Goal: Information Seeking & Learning: Learn about a topic

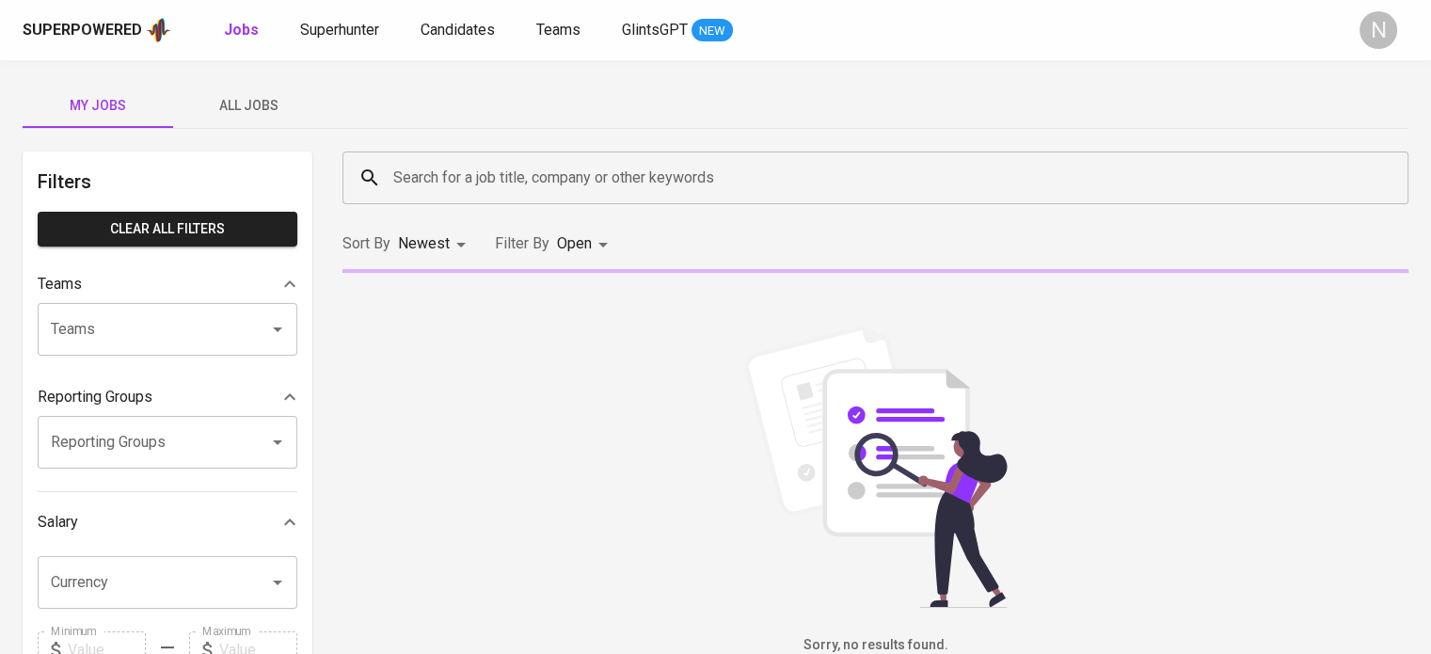
click at [282, 108] on span "All Jobs" at bounding box center [248, 106] width 128 height 24
click at [460, 165] on input "Search for a job title, company or other keywords" at bounding box center [879, 178] width 983 height 36
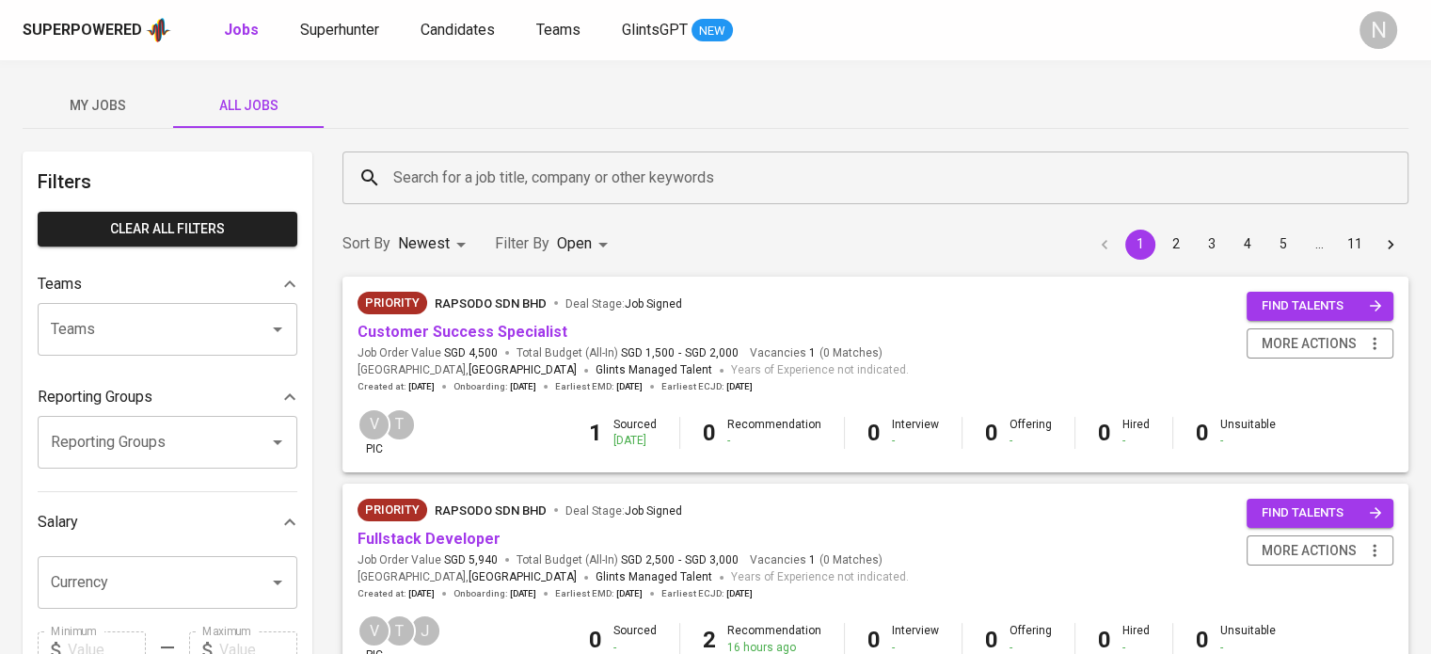
click at [557, 111] on div "My Jobs All Jobs" at bounding box center [715, 105] width 1385 height 45
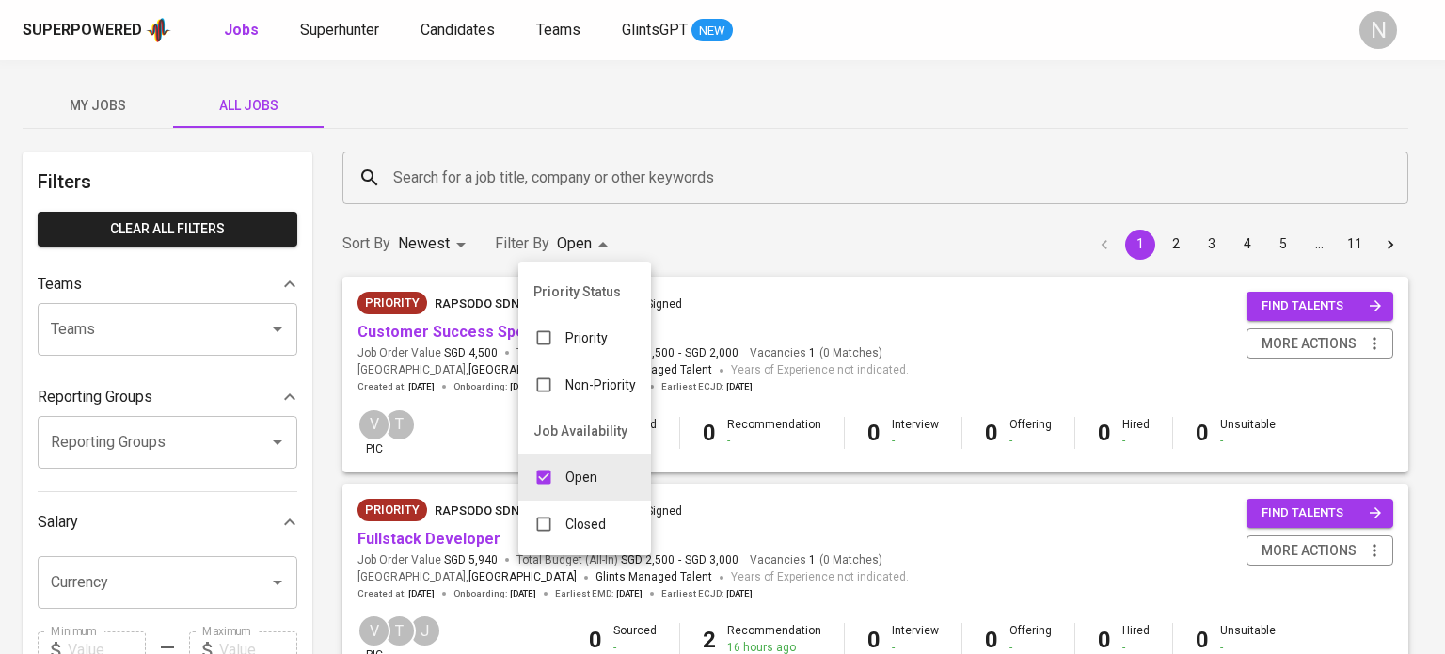
click at [568, 511] on div "Closed" at bounding box center [569, 524] width 103 height 36
type input "OPEN,CLOSE"
checkbox input "true"
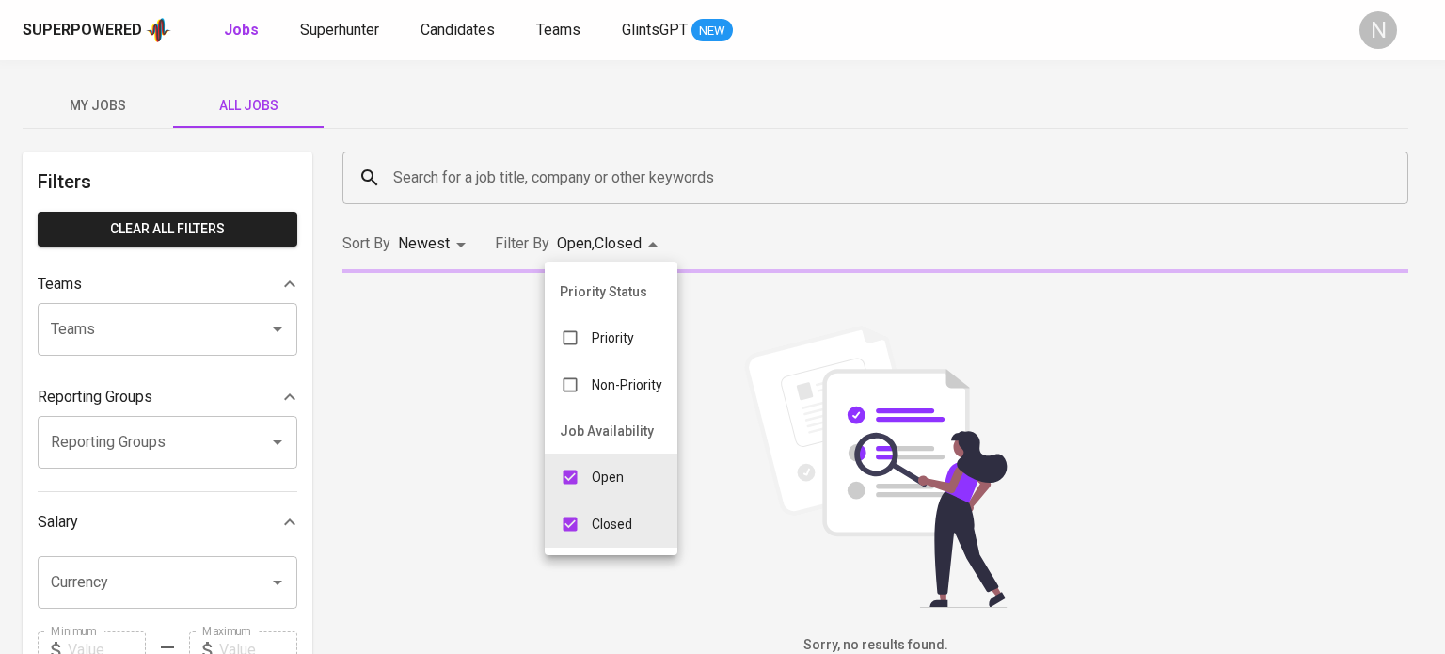
click at [463, 172] on div at bounding box center [722, 327] width 1445 height 654
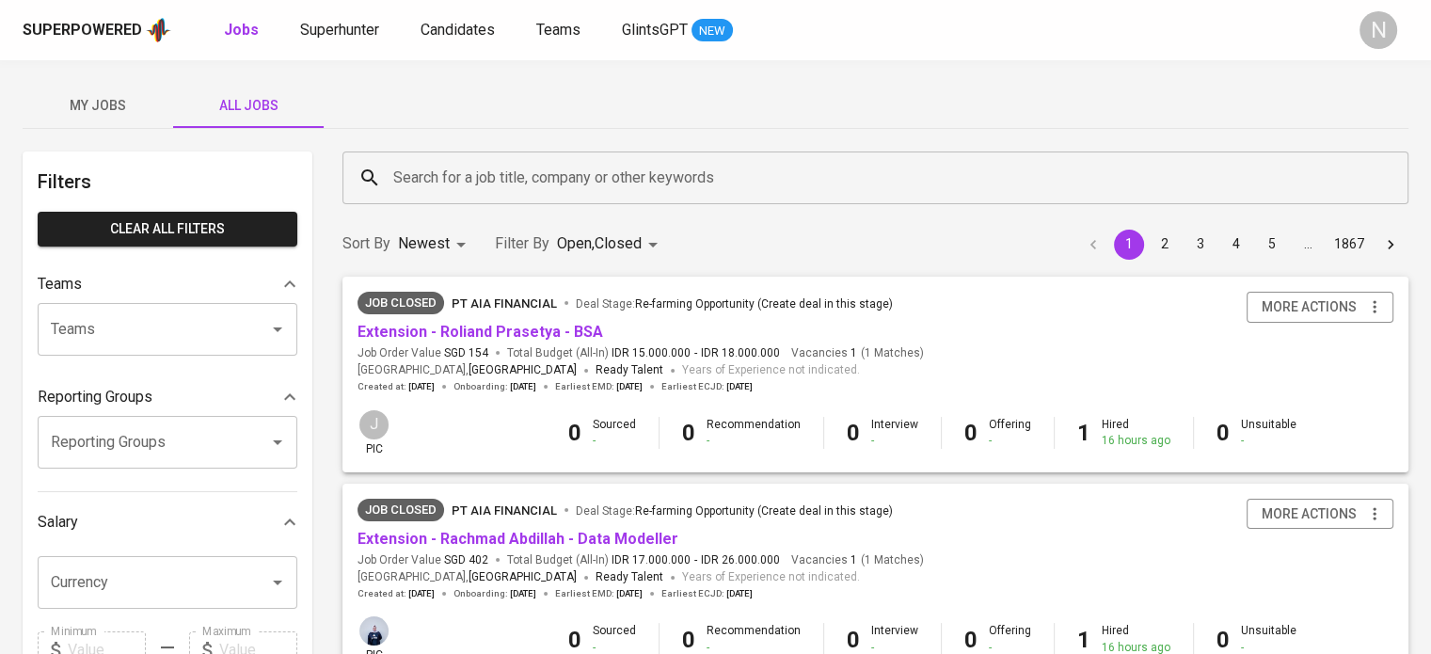
click at [449, 172] on input "Search for a job title, company or other keywords" at bounding box center [879, 178] width 983 height 36
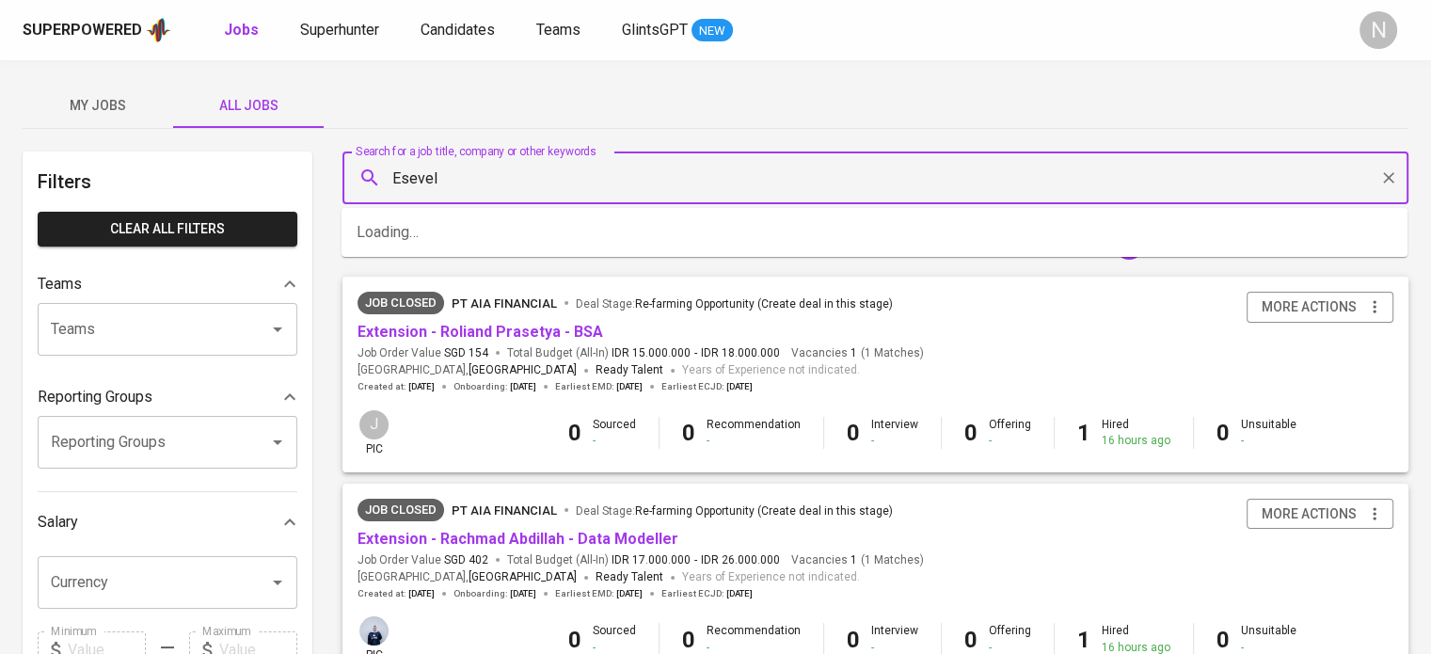
type input "Esevel"
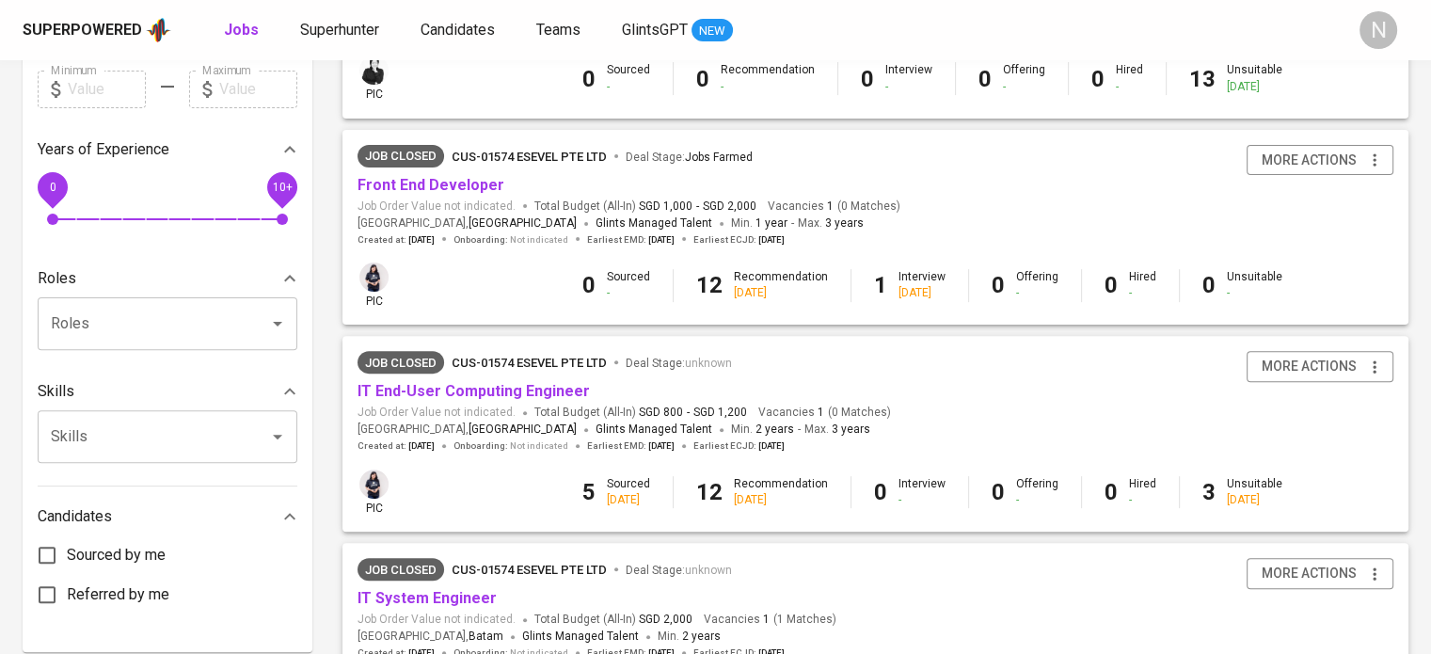
scroll to position [564, 0]
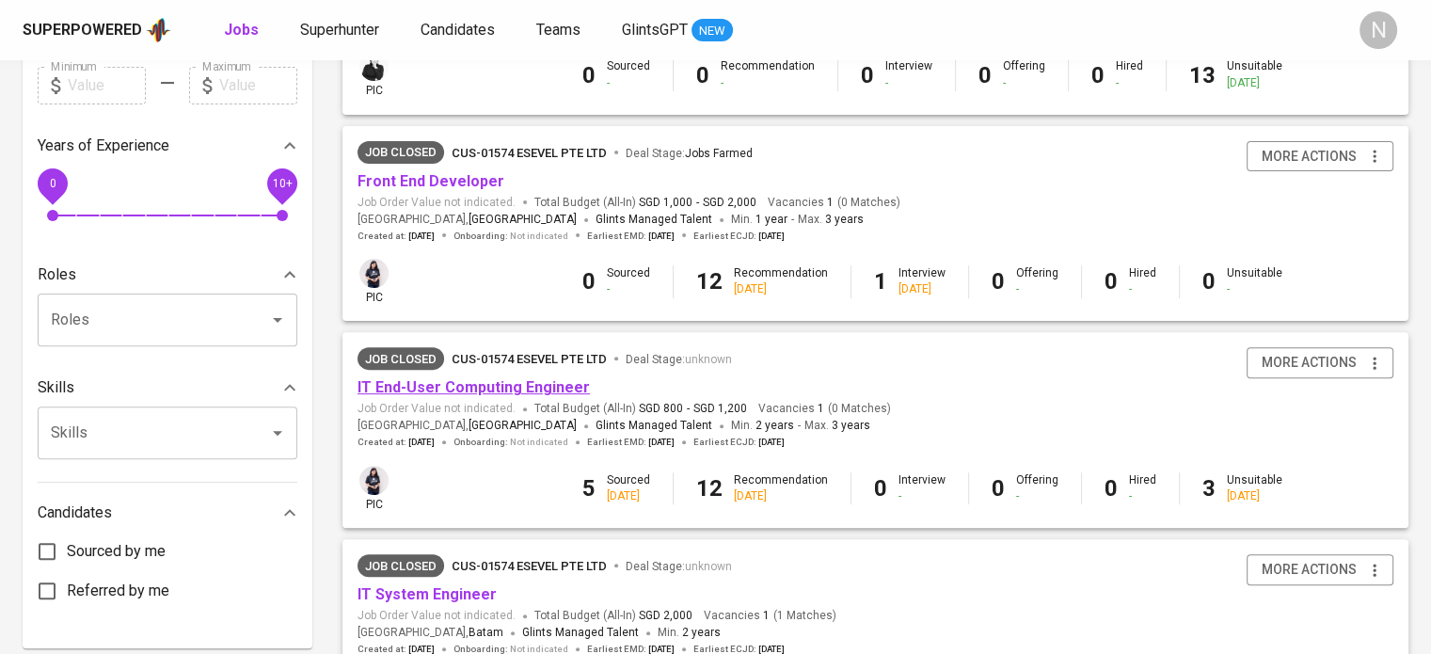
click at [509, 392] on link "IT End-User Computing Engineer" at bounding box center [473, 387] width 232 height 18
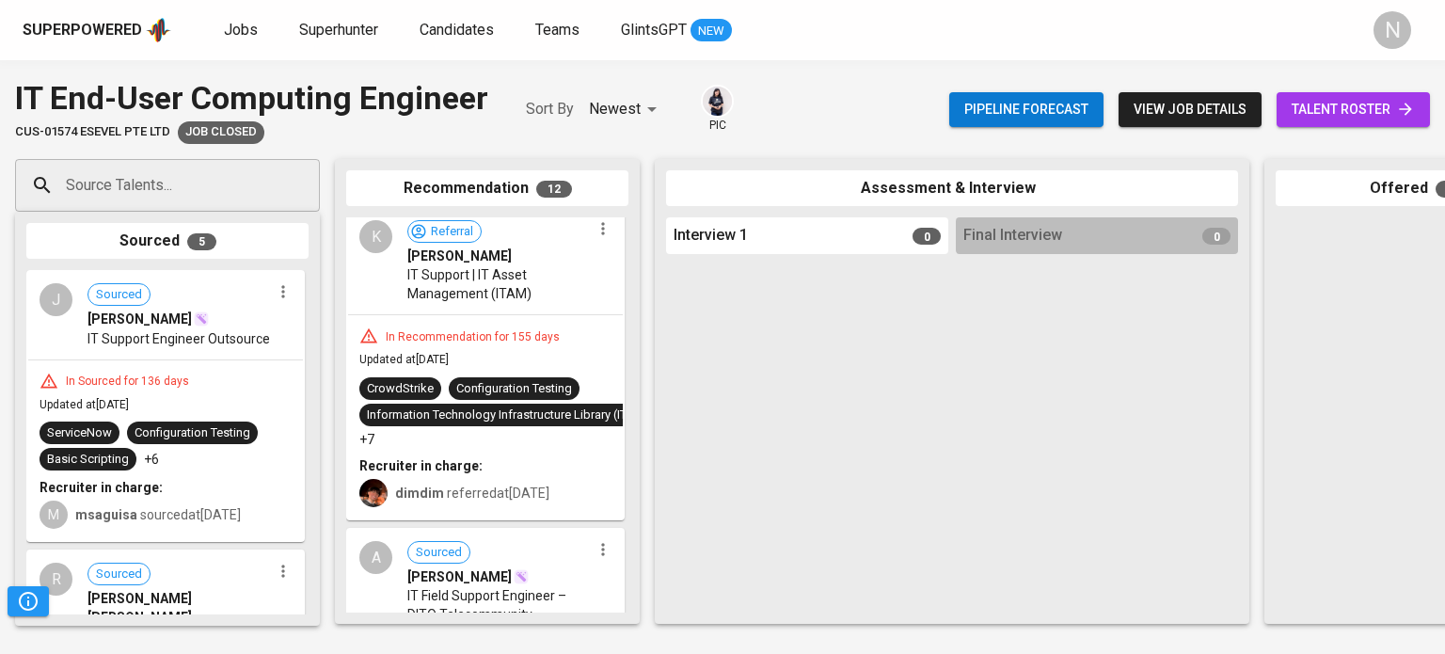
scroll to position [658, 0]
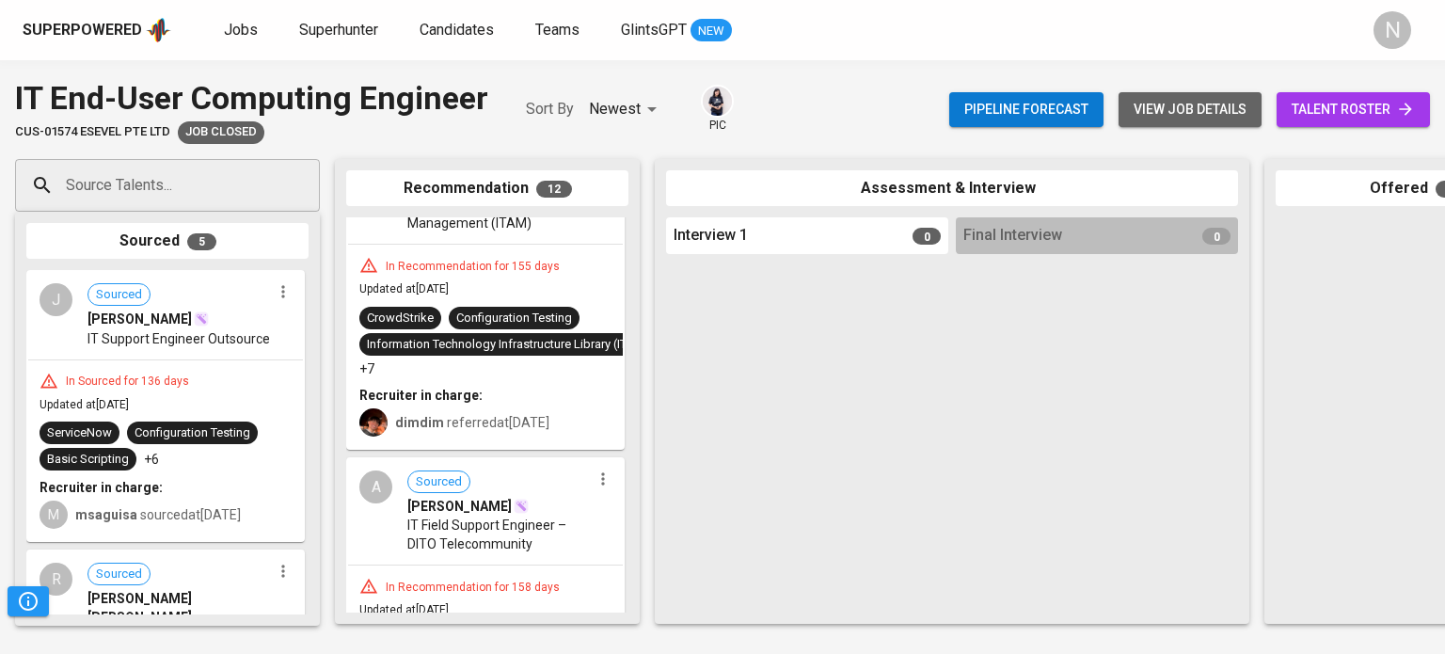
click at [1185, 112] on span "view job details" at bounding box center [1189, 110] width 113 height 24
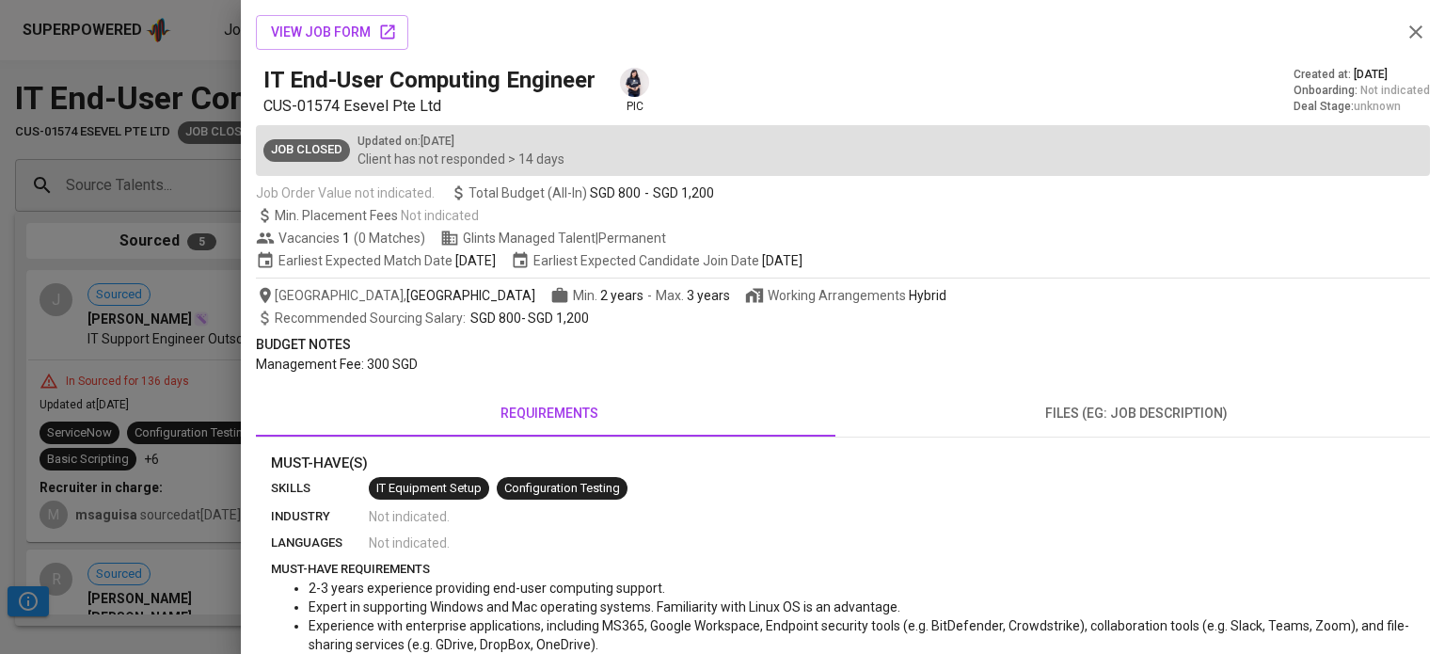
click at [1, 144] on div at bounding box center [722, 327] width 1445 height 654
click at [8, 128] on div at bounding box center [722, 327] width 1445 height 654
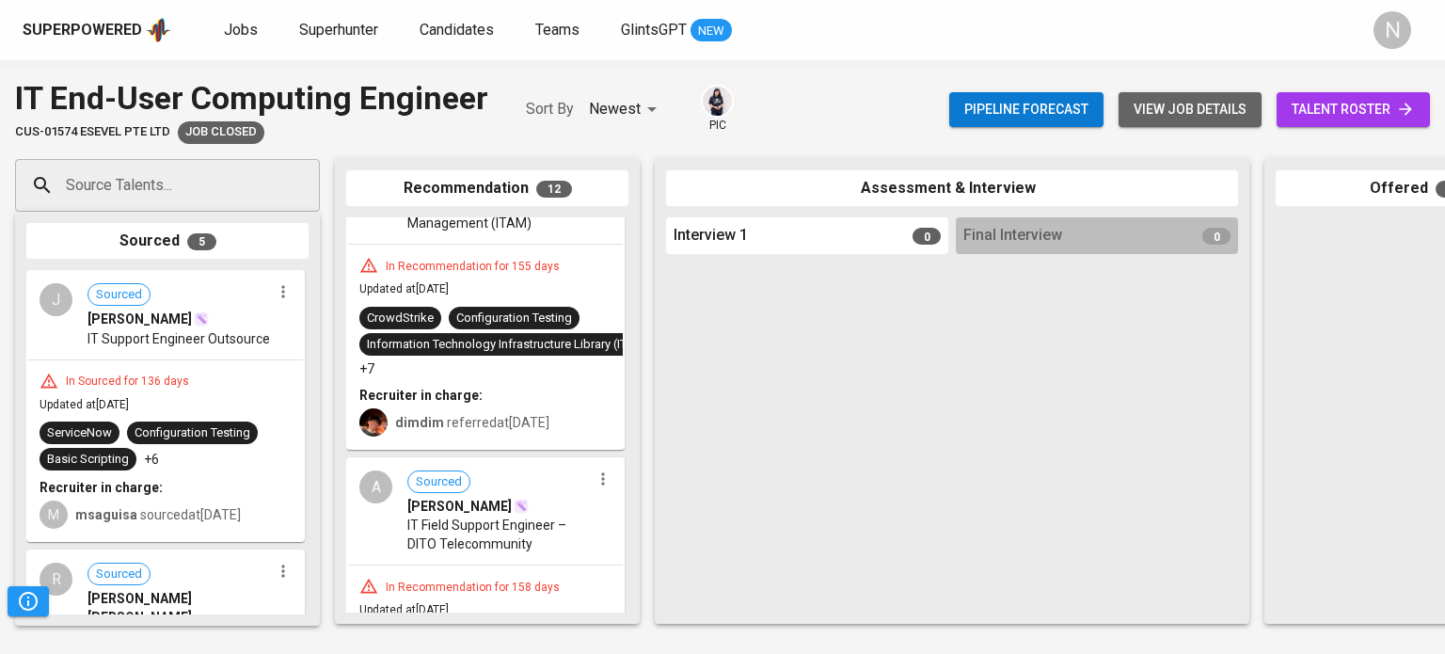
click at [1245, 100] on button "view job details" at bounding box center [1189, 109] width 143 height 35
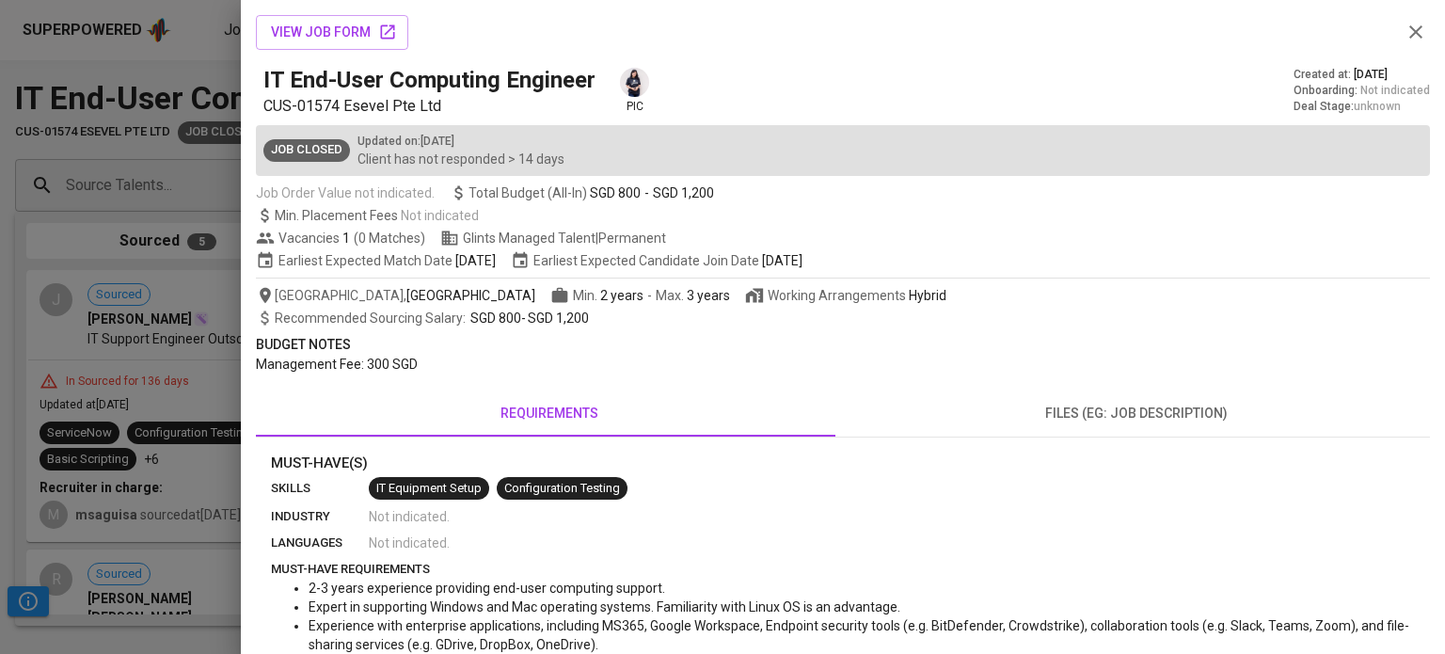
scroll to position [188, 0]
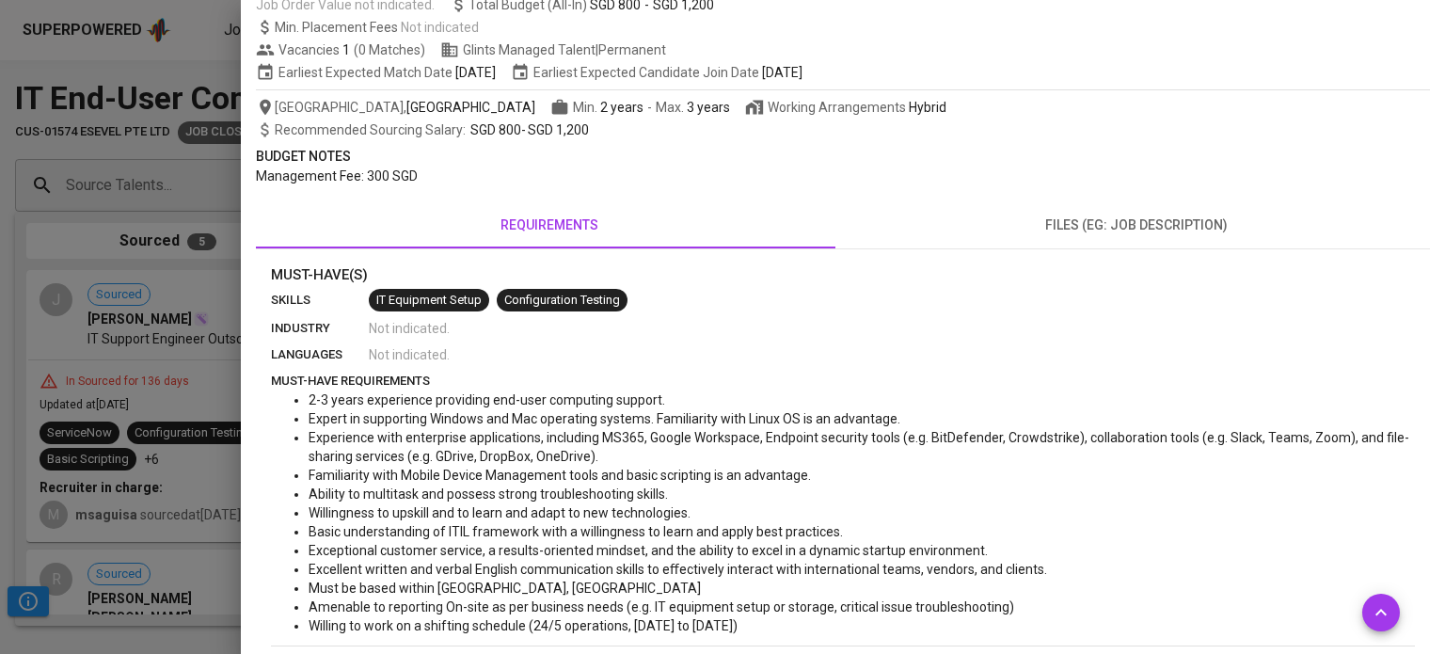
click at [4, 328] on div at bounding box center [722, 327] width 1445 height 654
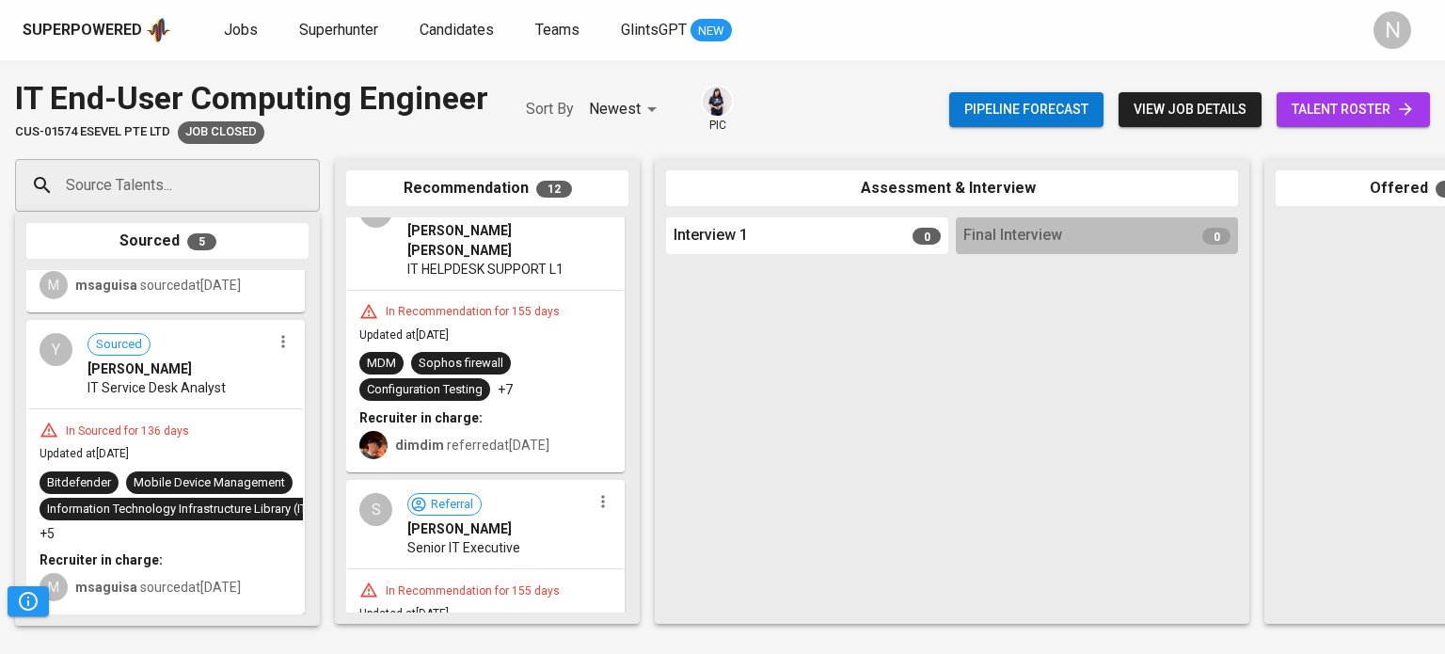
scroll to position [94, 0]
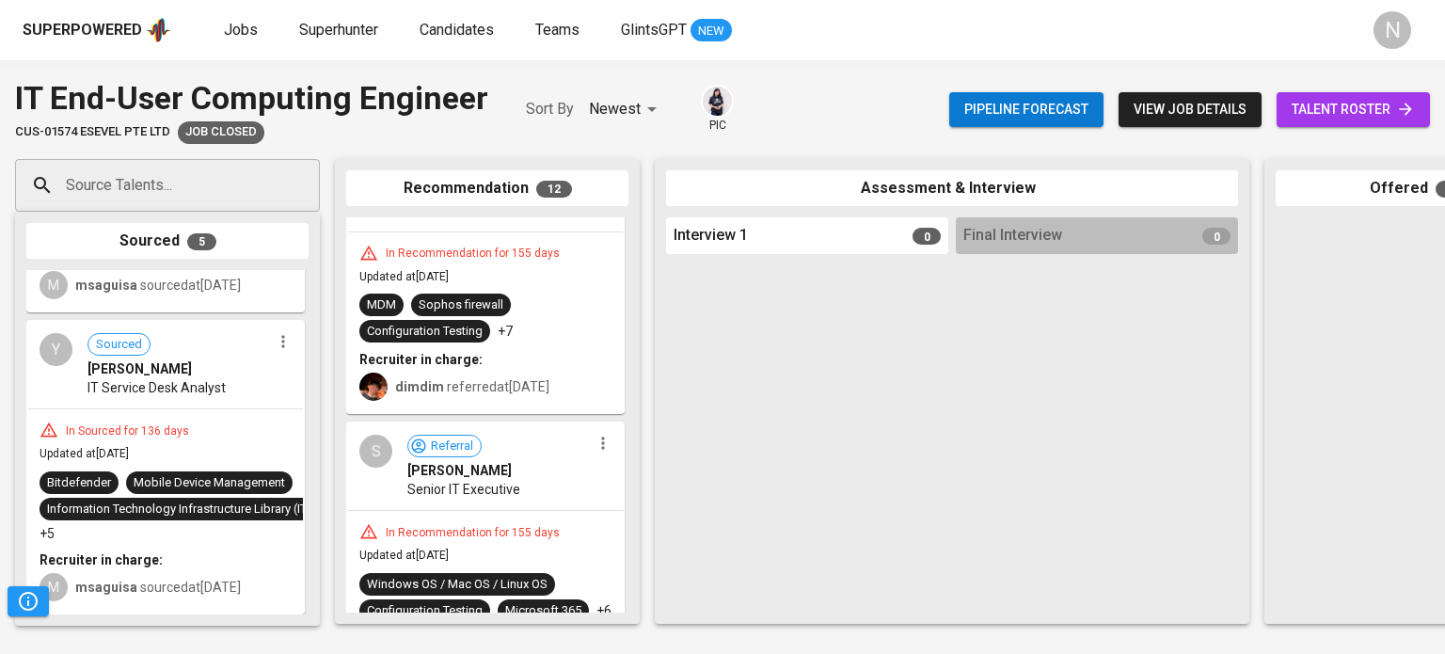
click at [519, 483] on div "S Referral Sigfreud Macaldo Senior IT Executive" at bounding box center [485, 466] width 275 height 87
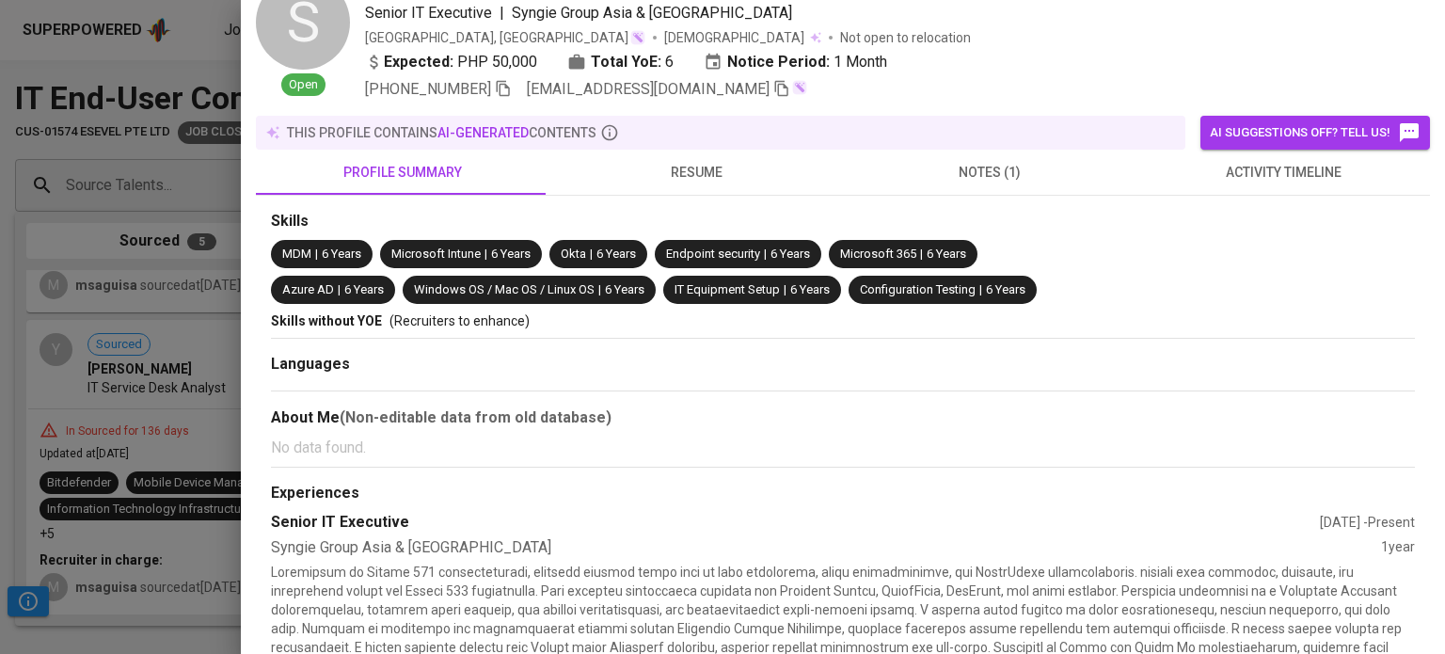
click at [180, 124] on div at bounding box center [722, 327] width 1445 height 654
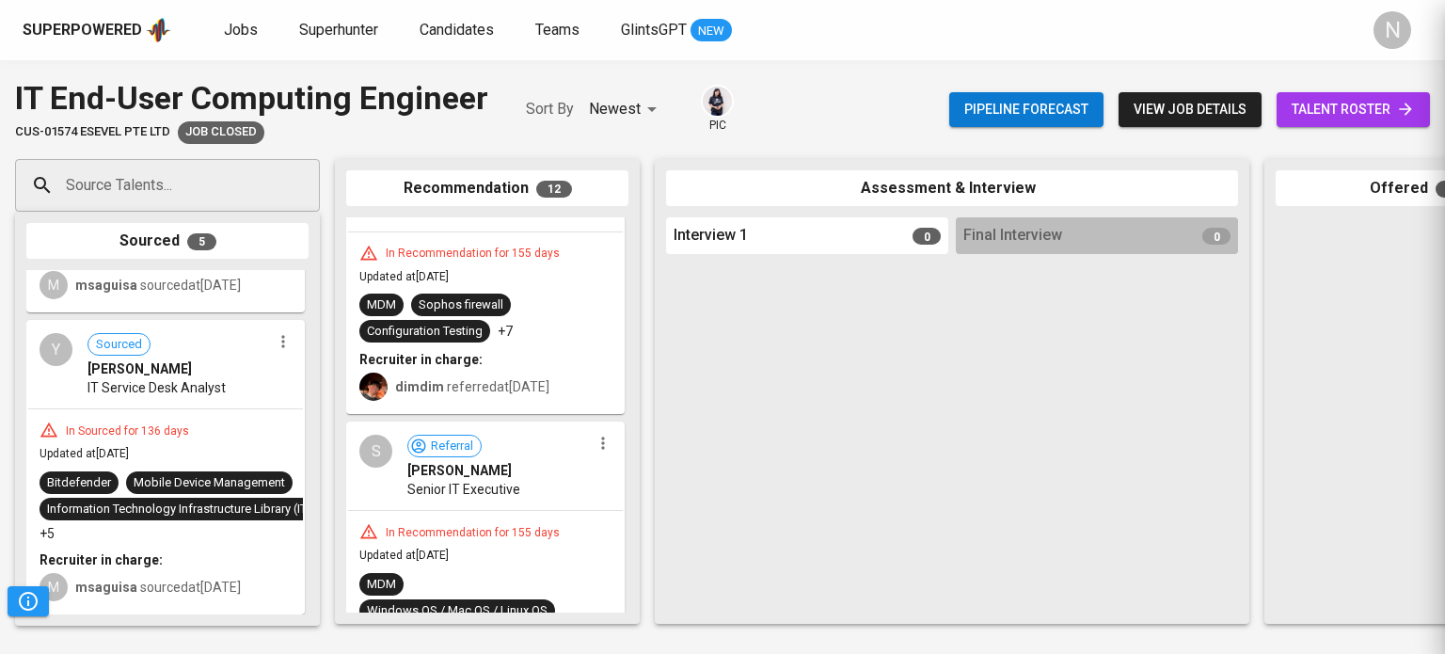
scroll to position [0, 0]
click at [1137, 105] on span "view job details" at bounding box center [1189, 110] width 113 height 24
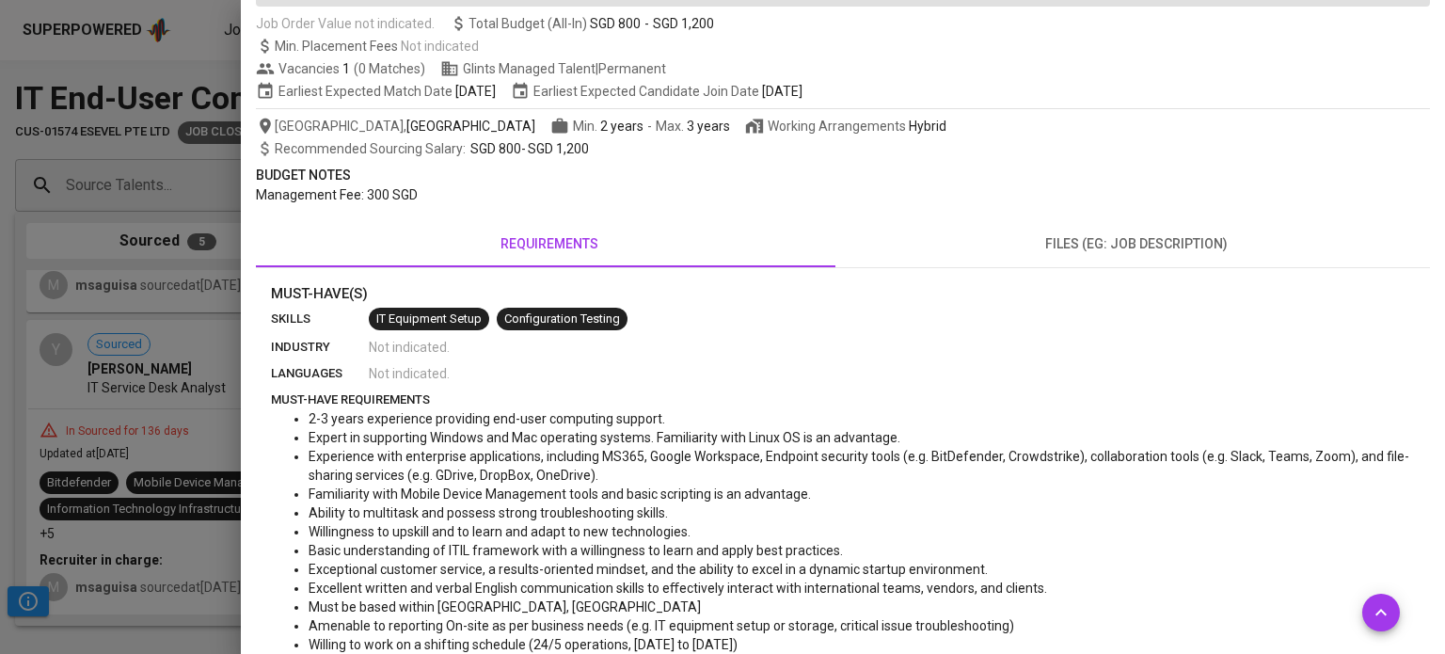
scroll to position [188, 0]
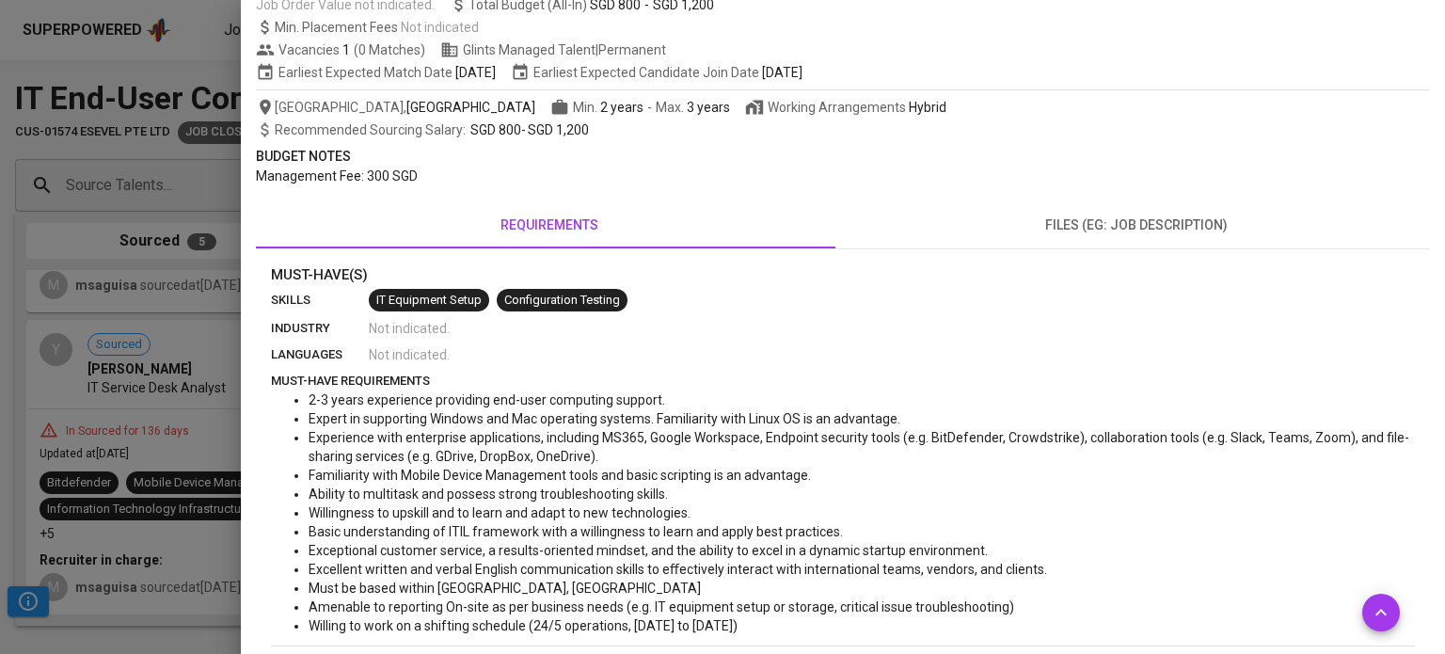
click at [0, 319] on div at bounding box center [722, 327] width 1445 height 654
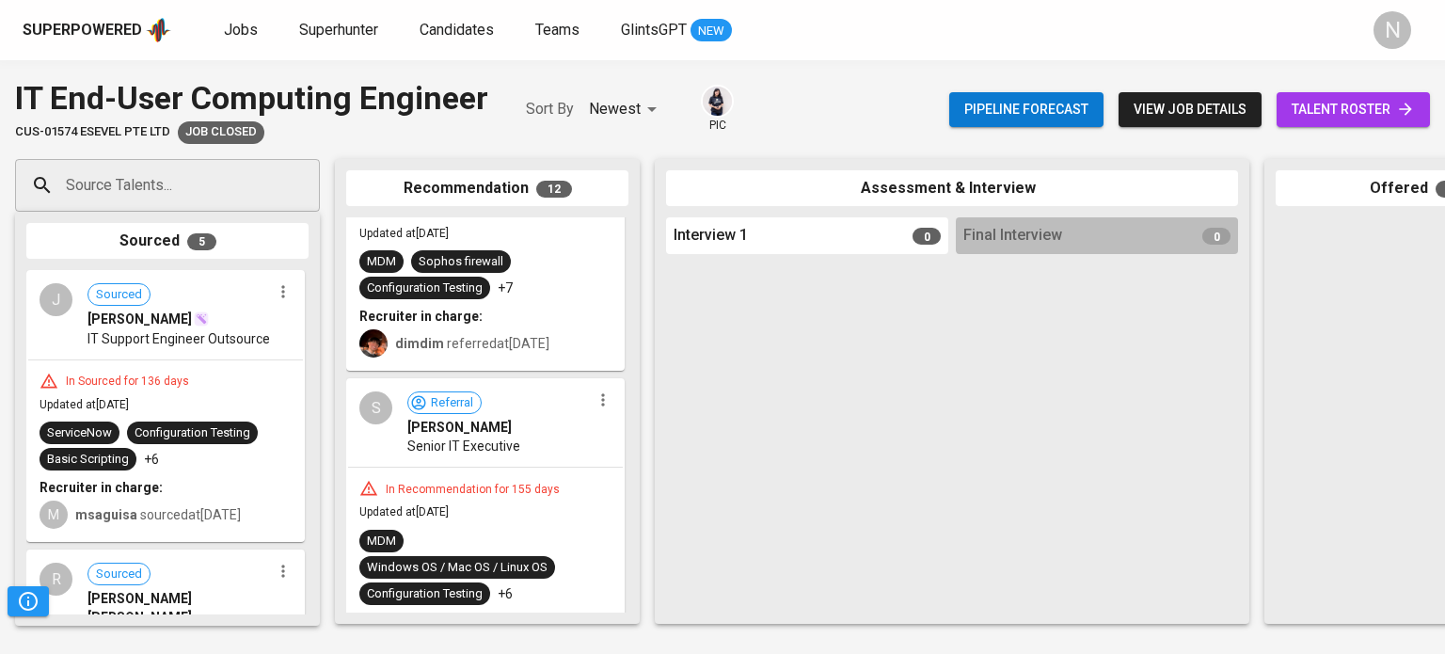
scroll to position [188, 0]
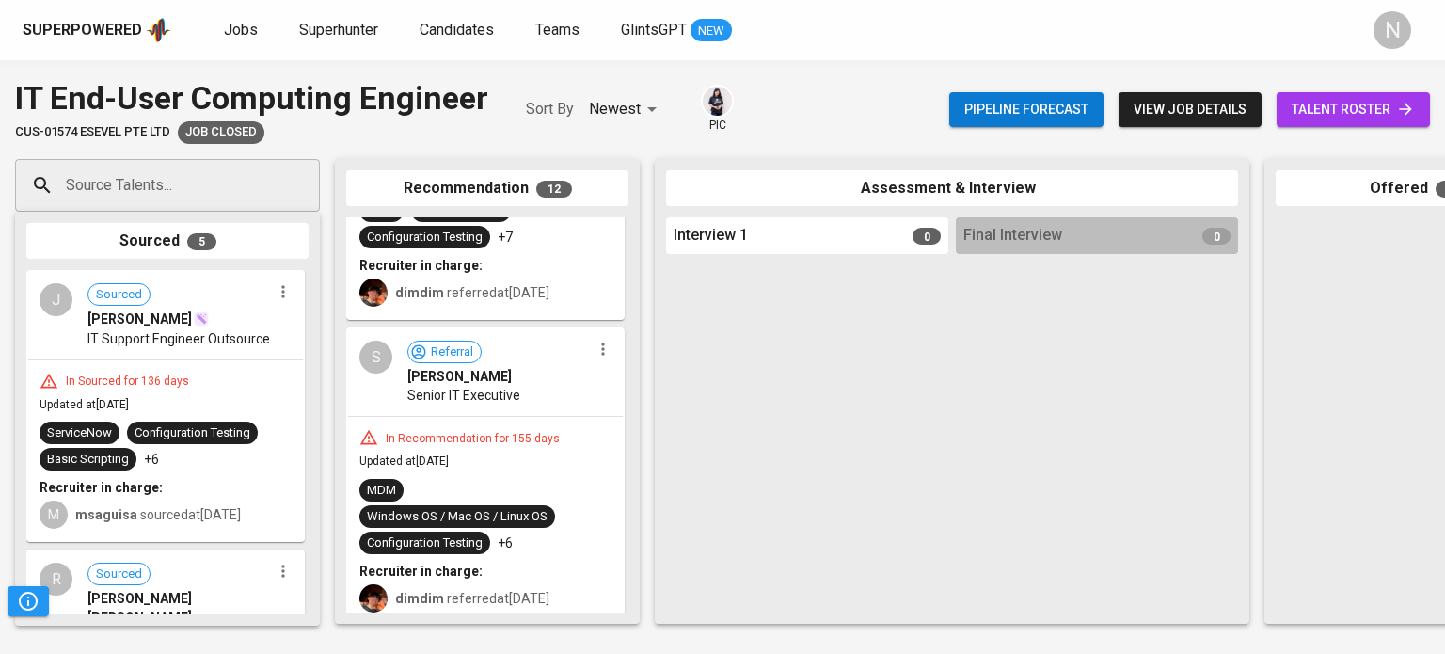
click at [504, 417] on div "In Recommendation for 155 days Updated at Apr 27, 2025 MDM Windows OS / Mac OS …" at bounding box center [485, 520] width 275 height 207
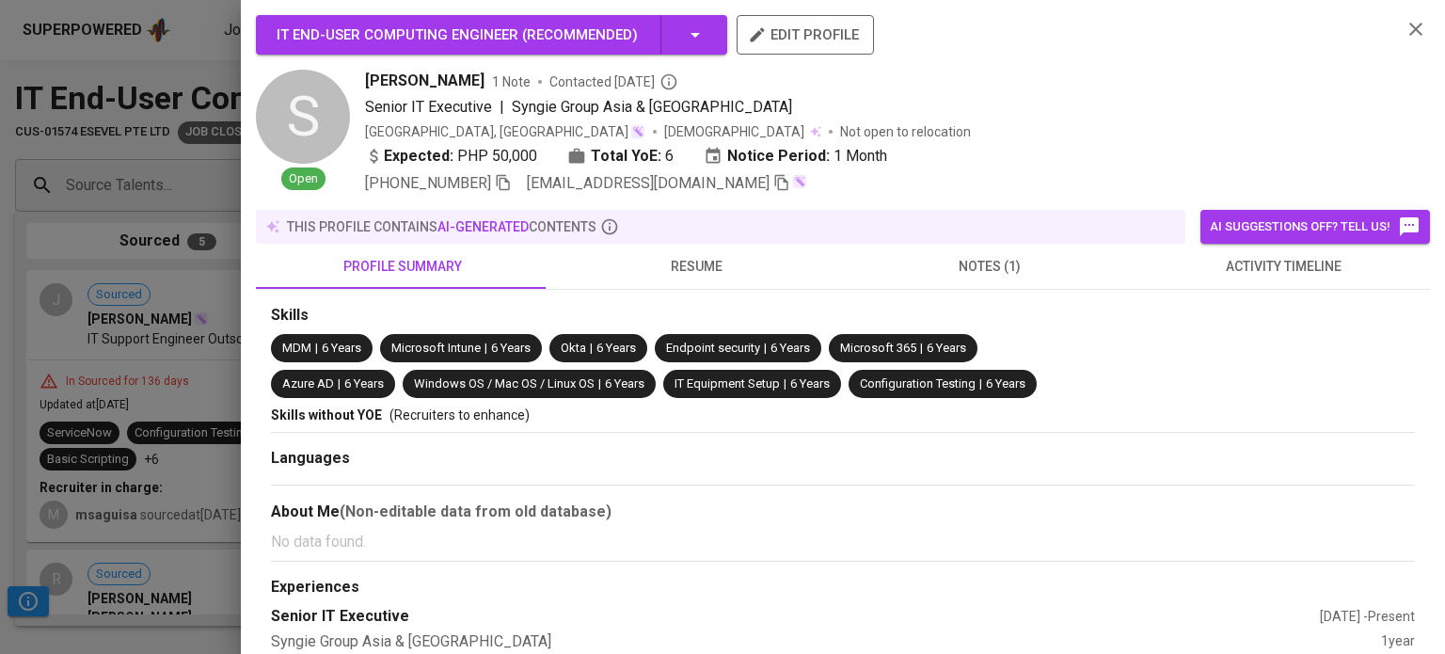
click at [720, 261] on span "resume" at bounding box center [696, 267] width 271 height 24
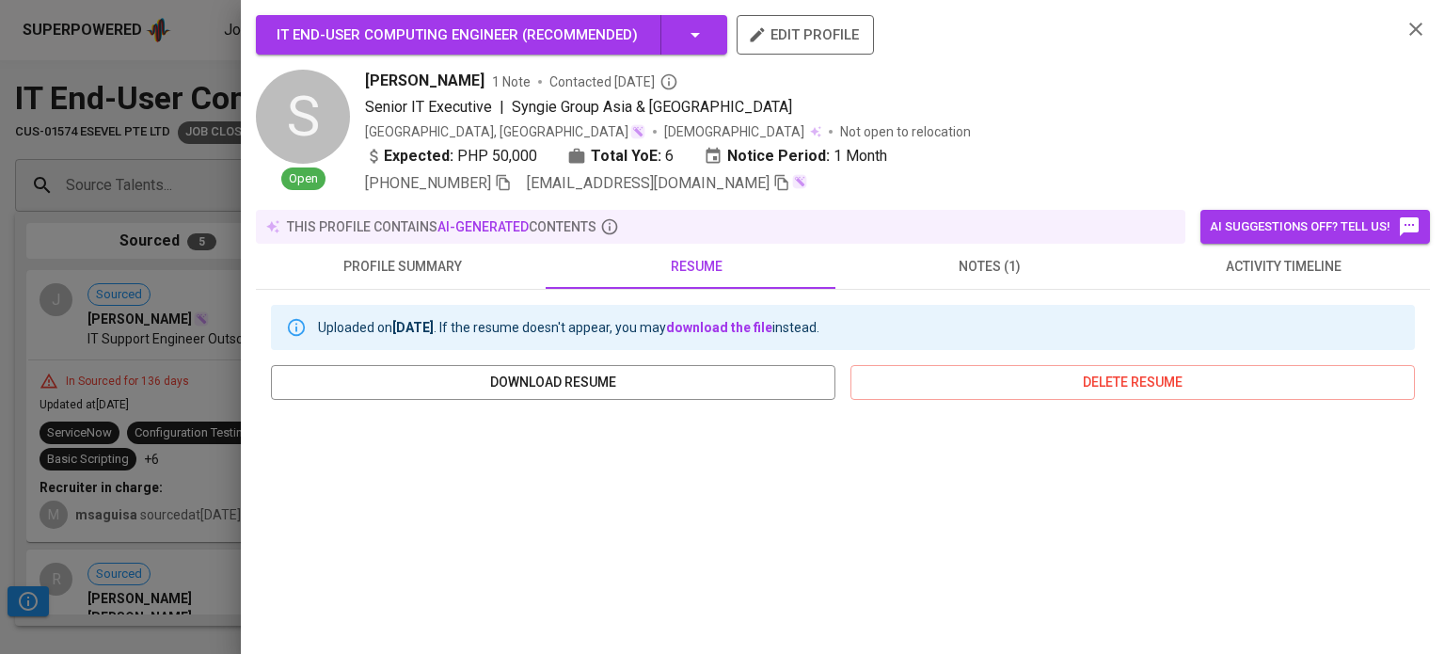
click at [1272, 257] on span "activity timeline" at bounding box center [1282, 267] width 271 height 24
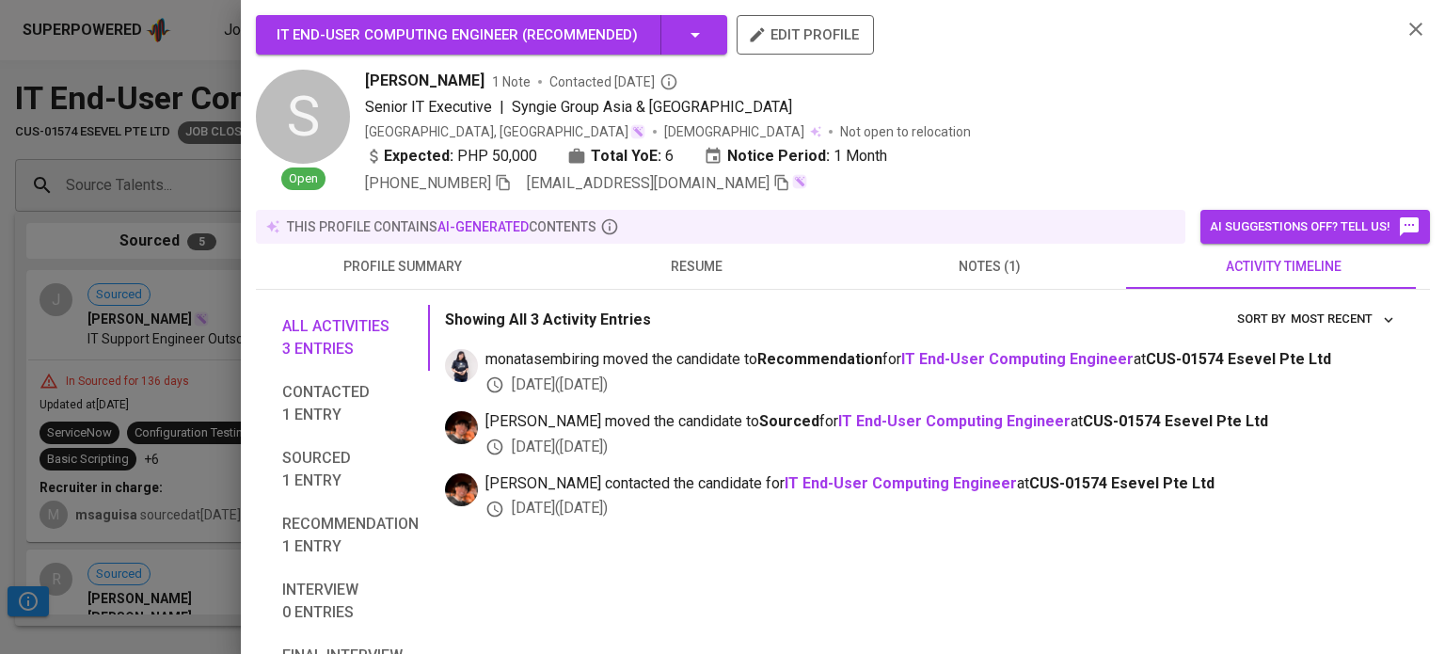
click at [0, 269] on div at bounding box center [722, 327] width 1445 height 654
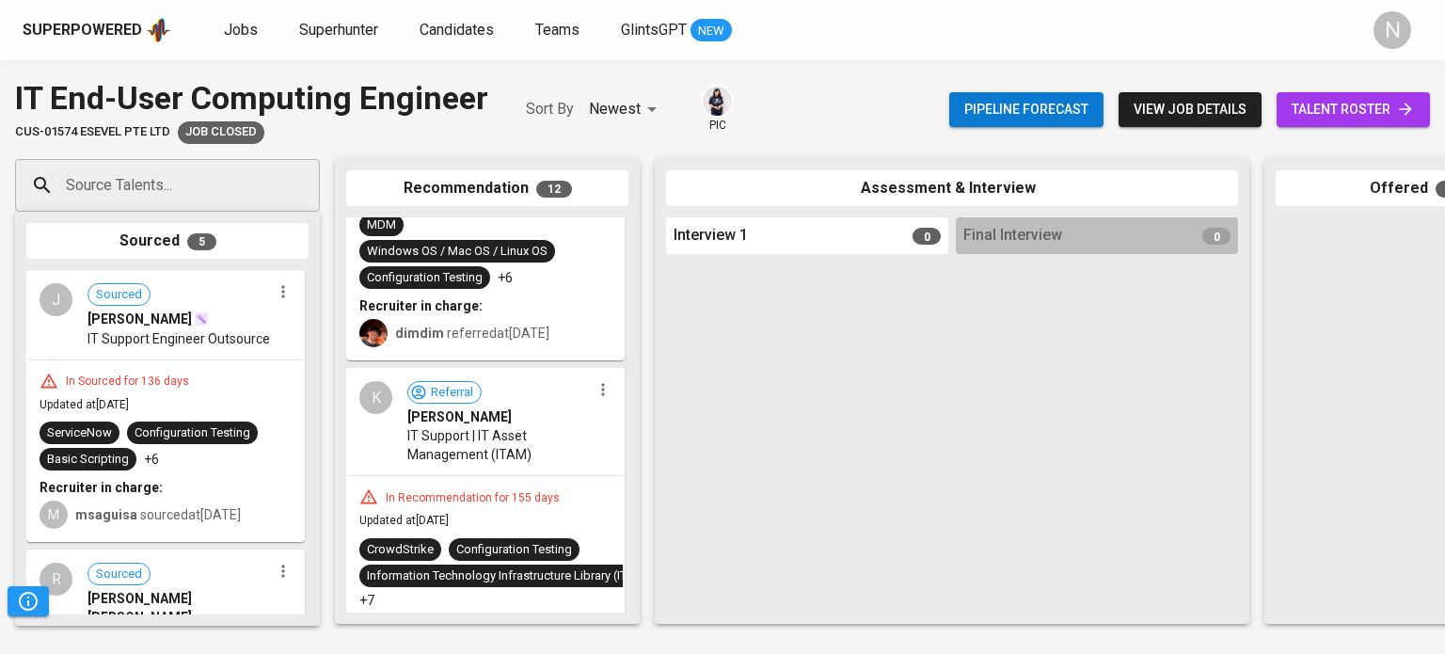
scroll to position [564, 0]
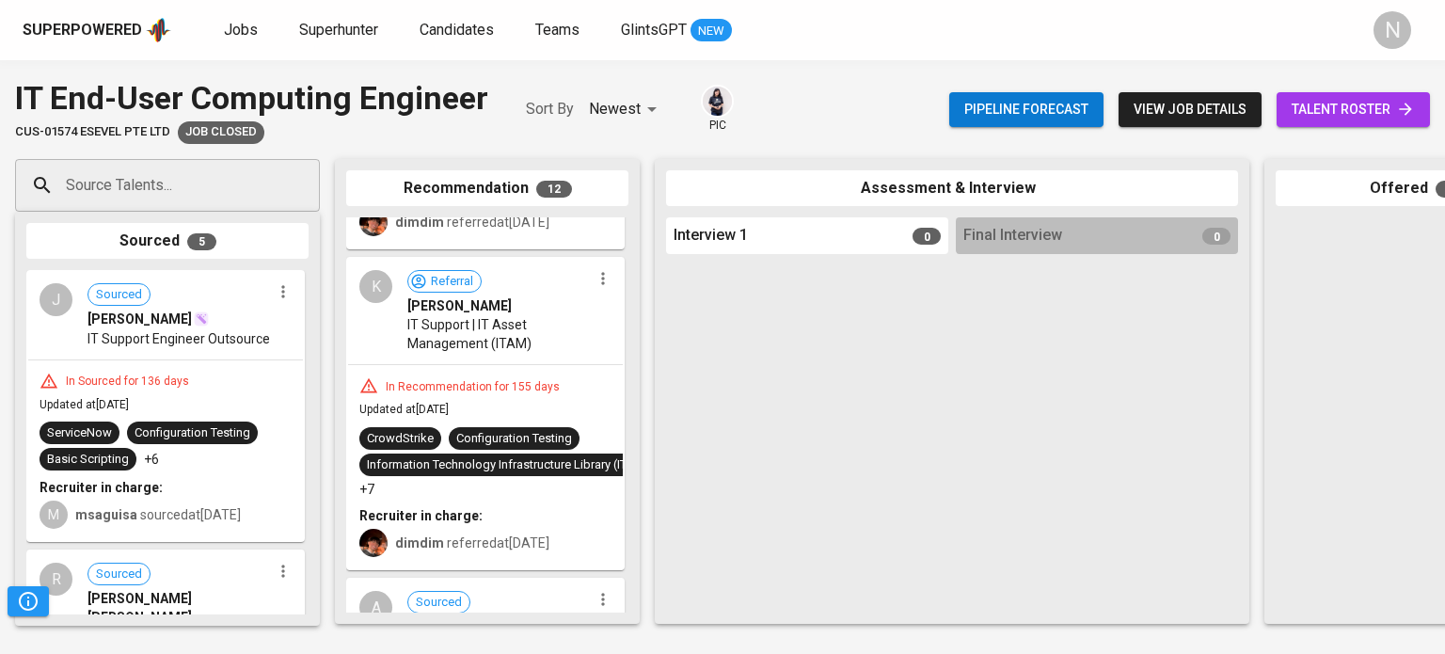
click at [508, 327] on span "IT Support | IT Asset Management (ITAM)" at bounding box center [498, 334] width 183 height 38
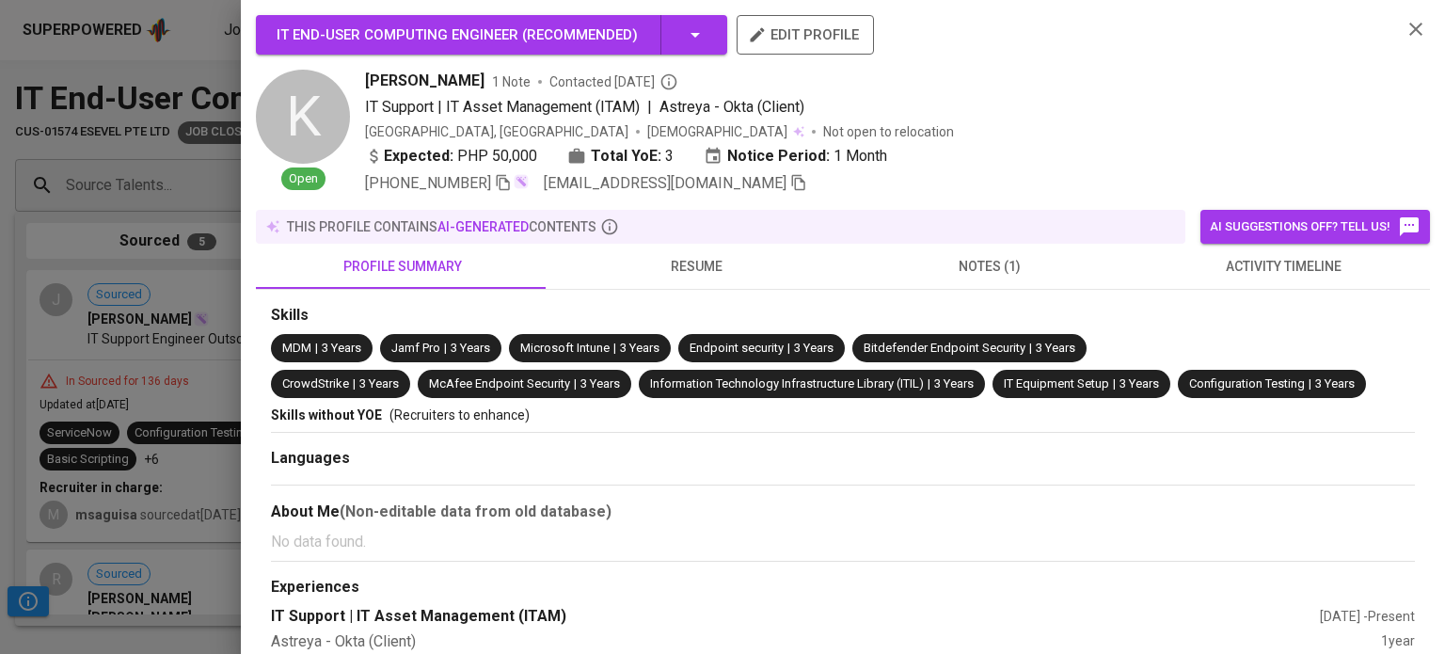
click at [696, 262] on span "resume" at bounding box center [696, 267] width 271 height 24
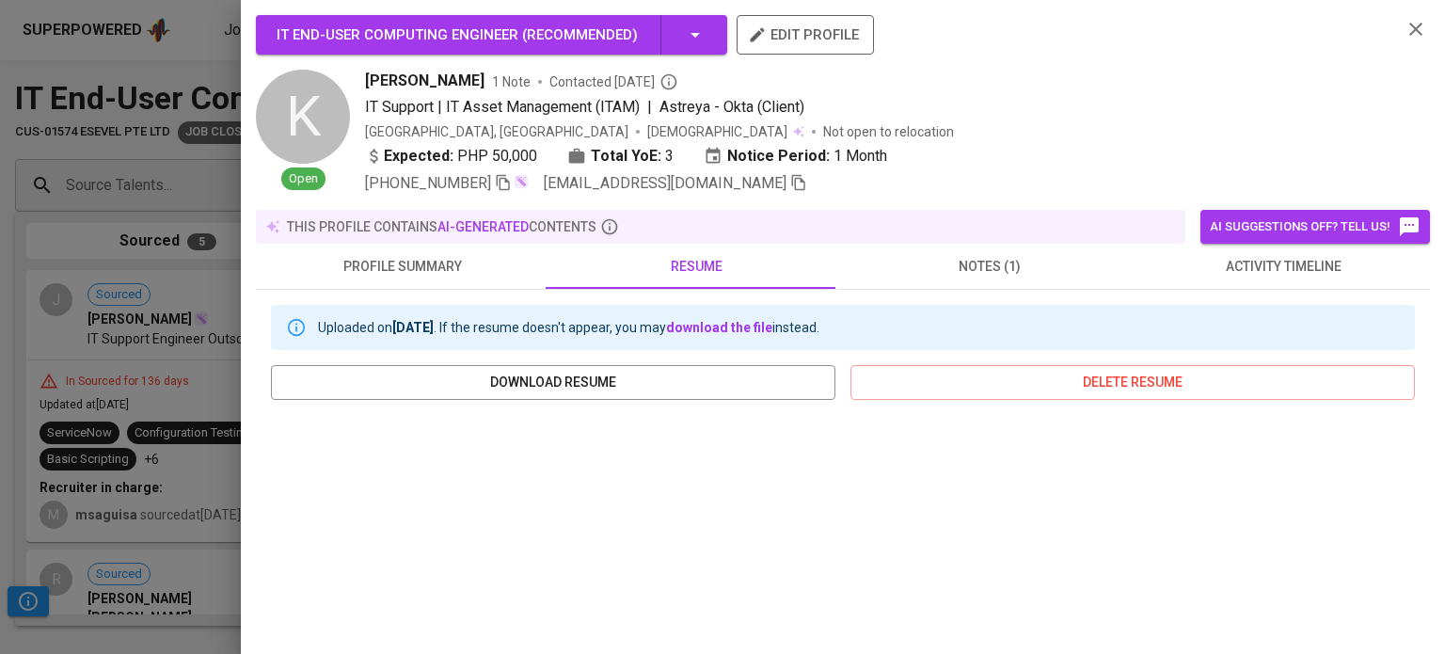
scroll to position [188, 0]
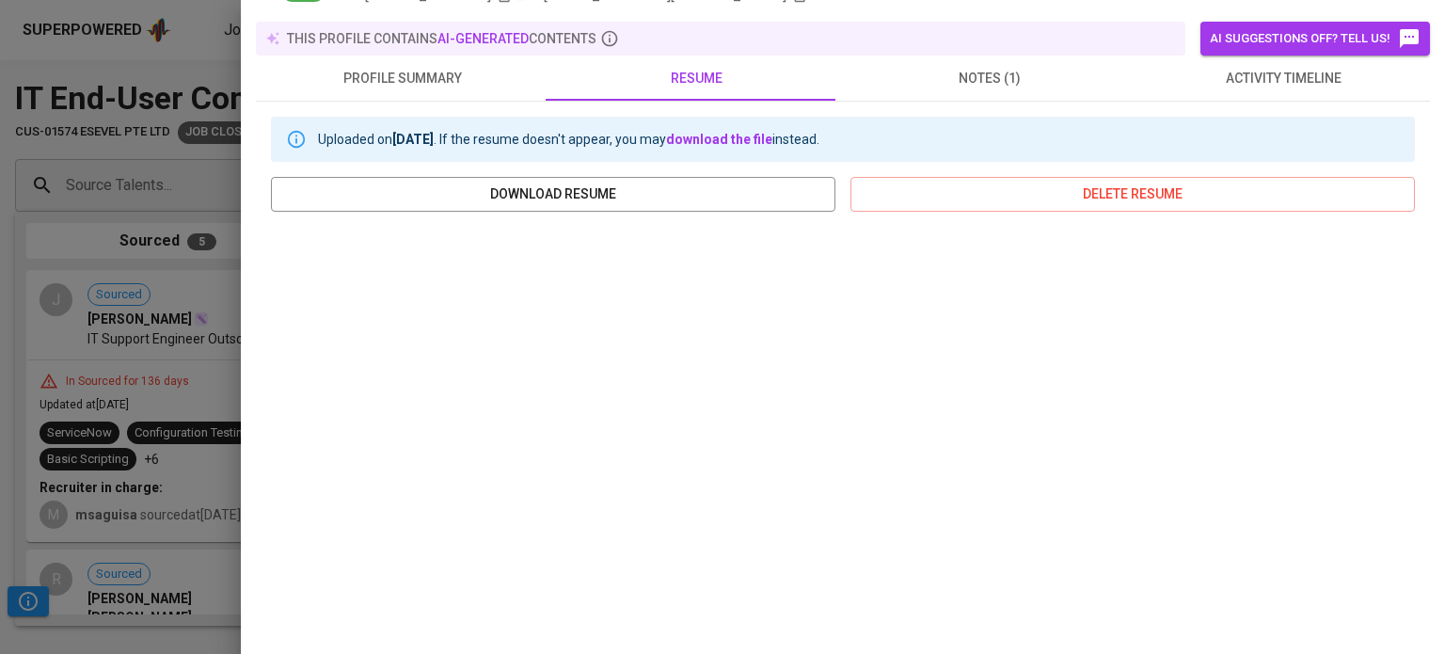
click at [0, 405] on div at bounding box center [722, 327] width 1445 height 654
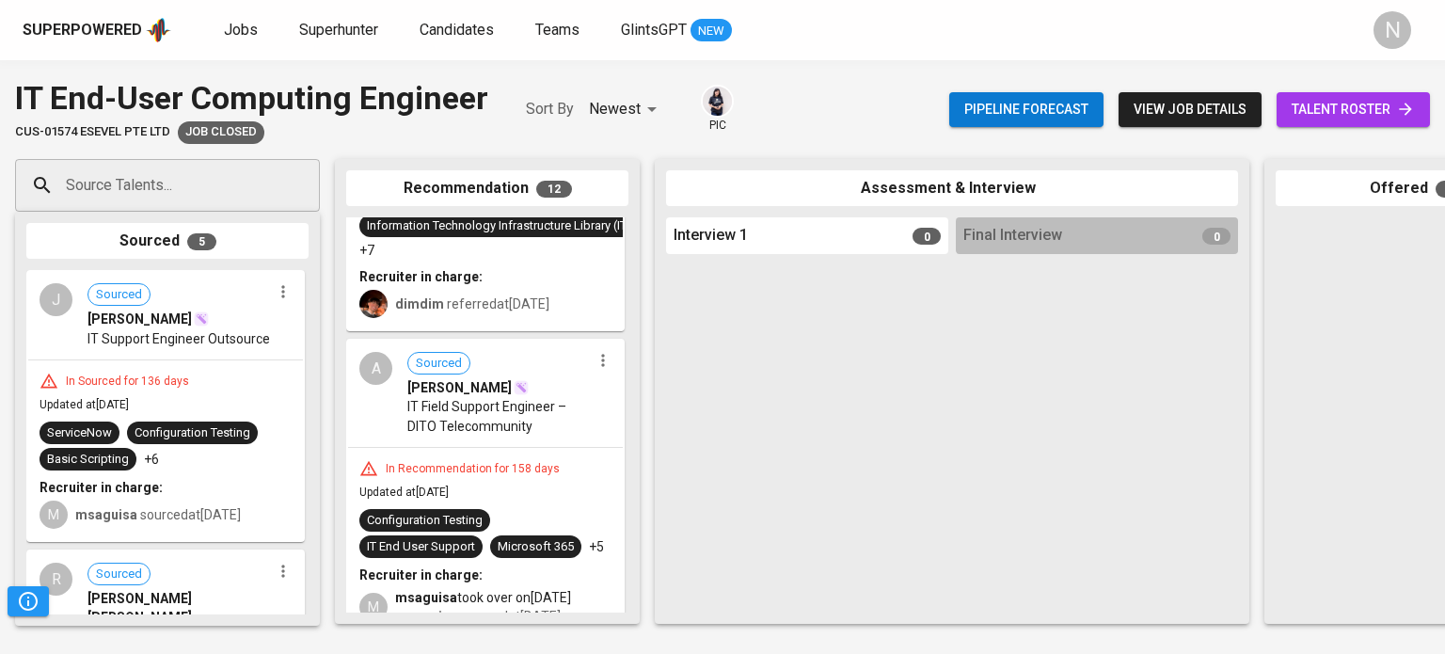
scroll to position [846, 0]
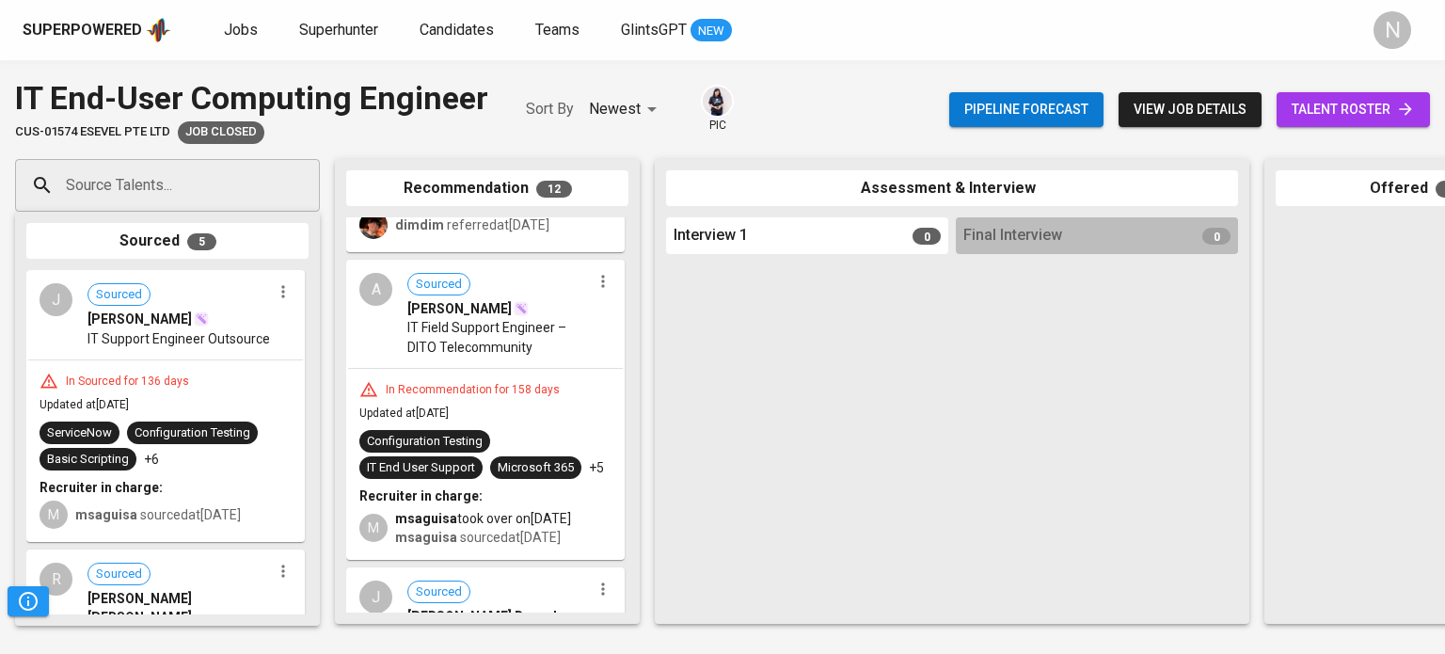
click at [466, 376] on div "In Recommendation for 158 days Updated at Apr 24, 2025 Configuration Testing IT…" at bounding box center [485, 464] width 275 height 190
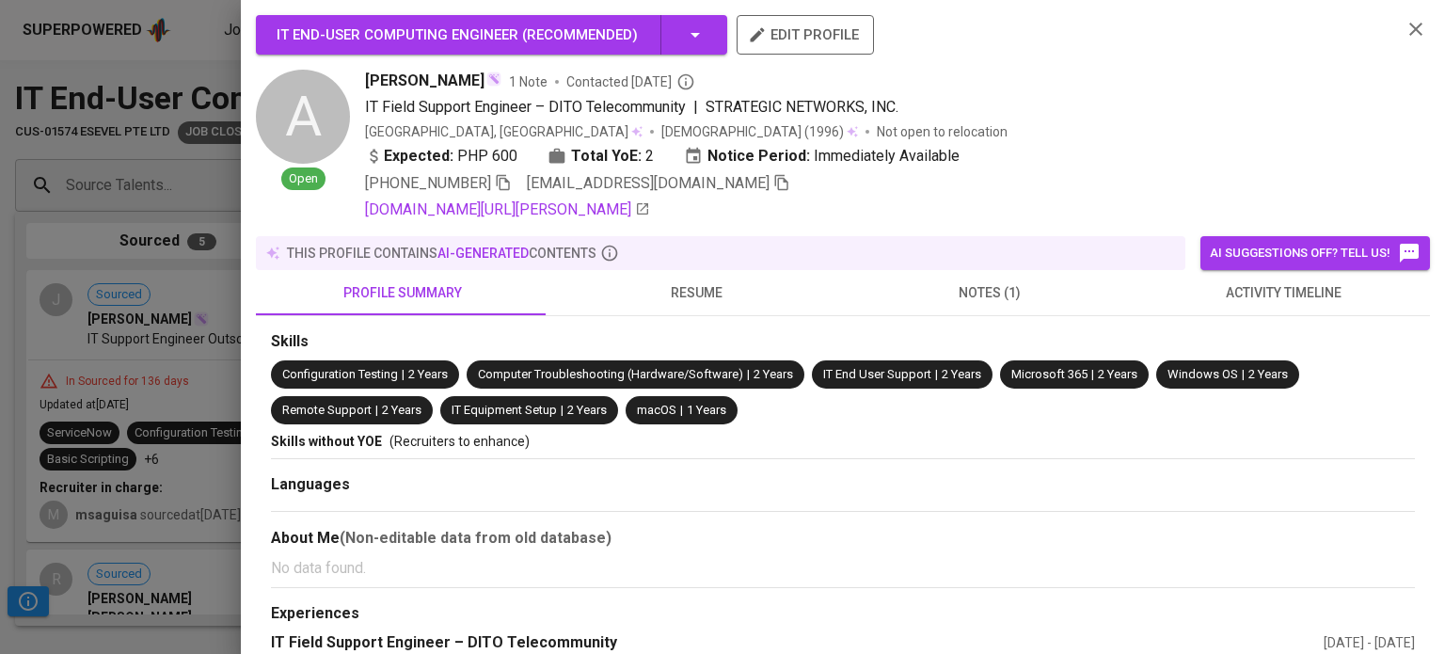
click at [0, 364] on div at bounding box center [722, 327] width 1445 height 654
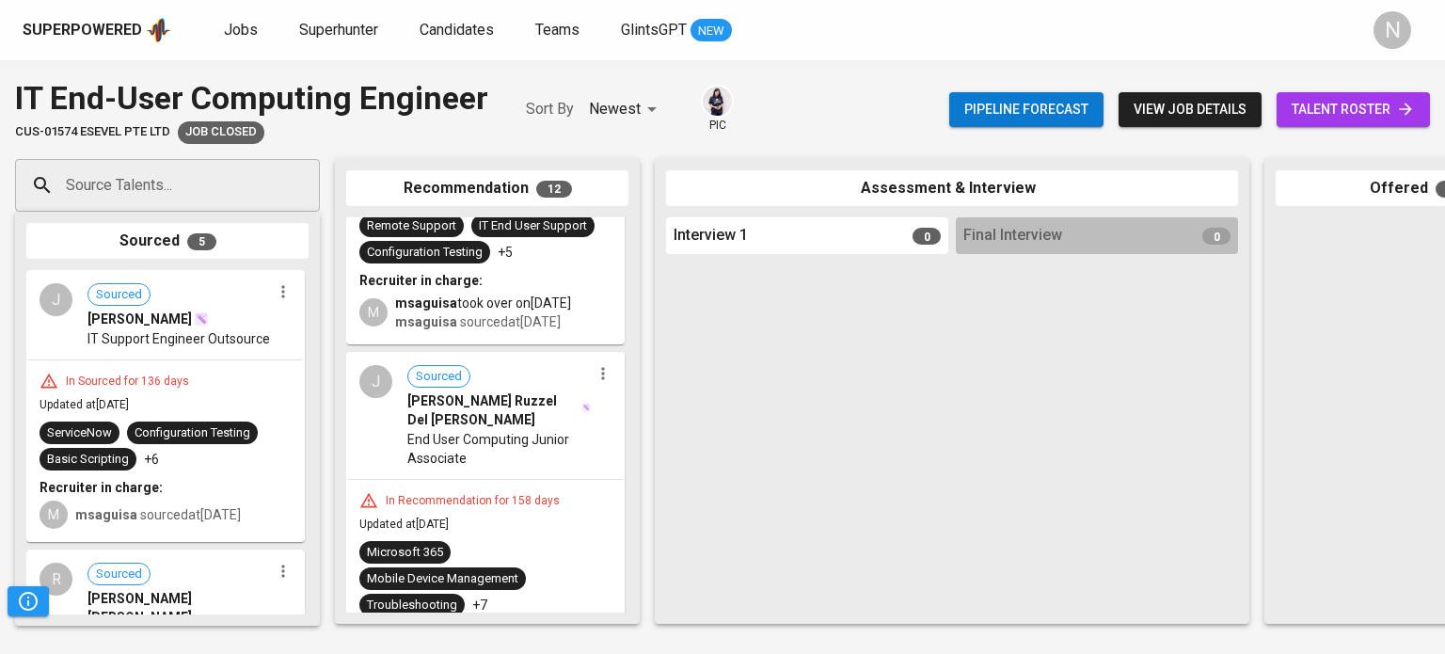
scroll to position [1129, 0]
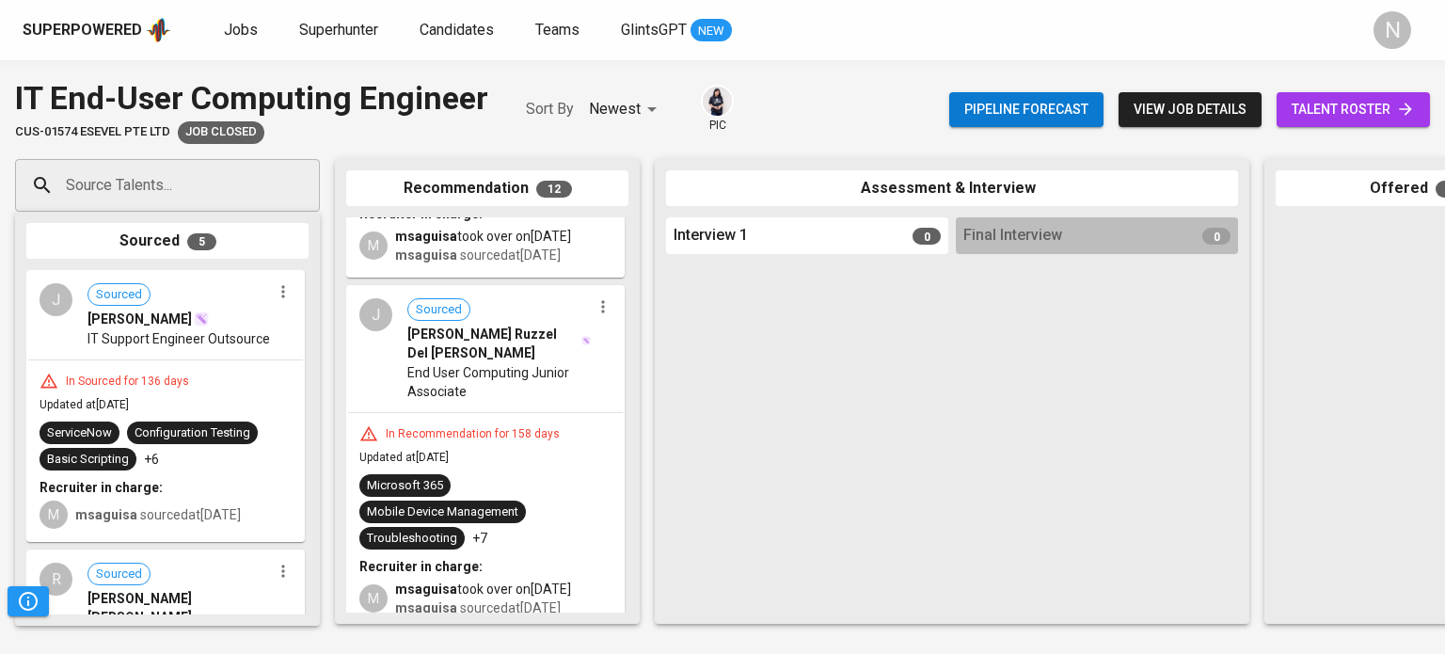
click at [504, 432] on div "In Recommendation for 158 days" at bounding box center [472, 434] width 189 height 16
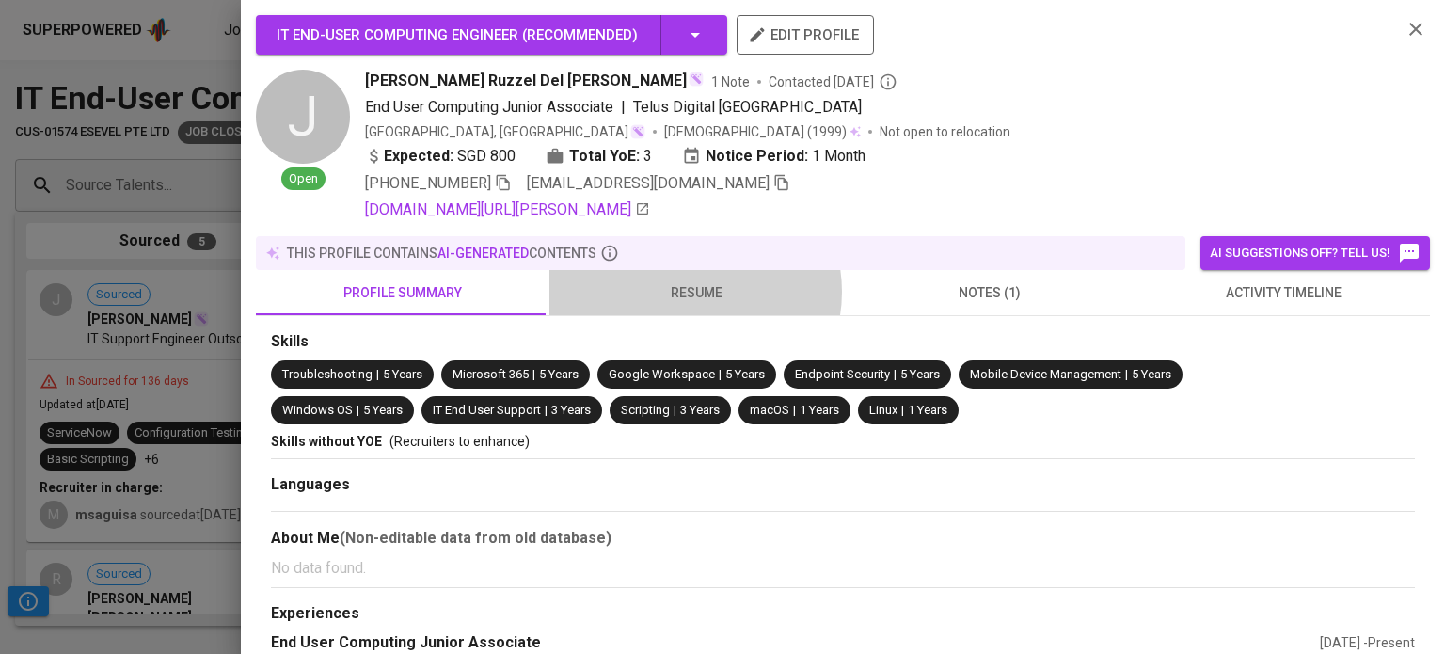
click at [690, 292] on span "resume" at bounding box center [696, 293] width 271 height 24
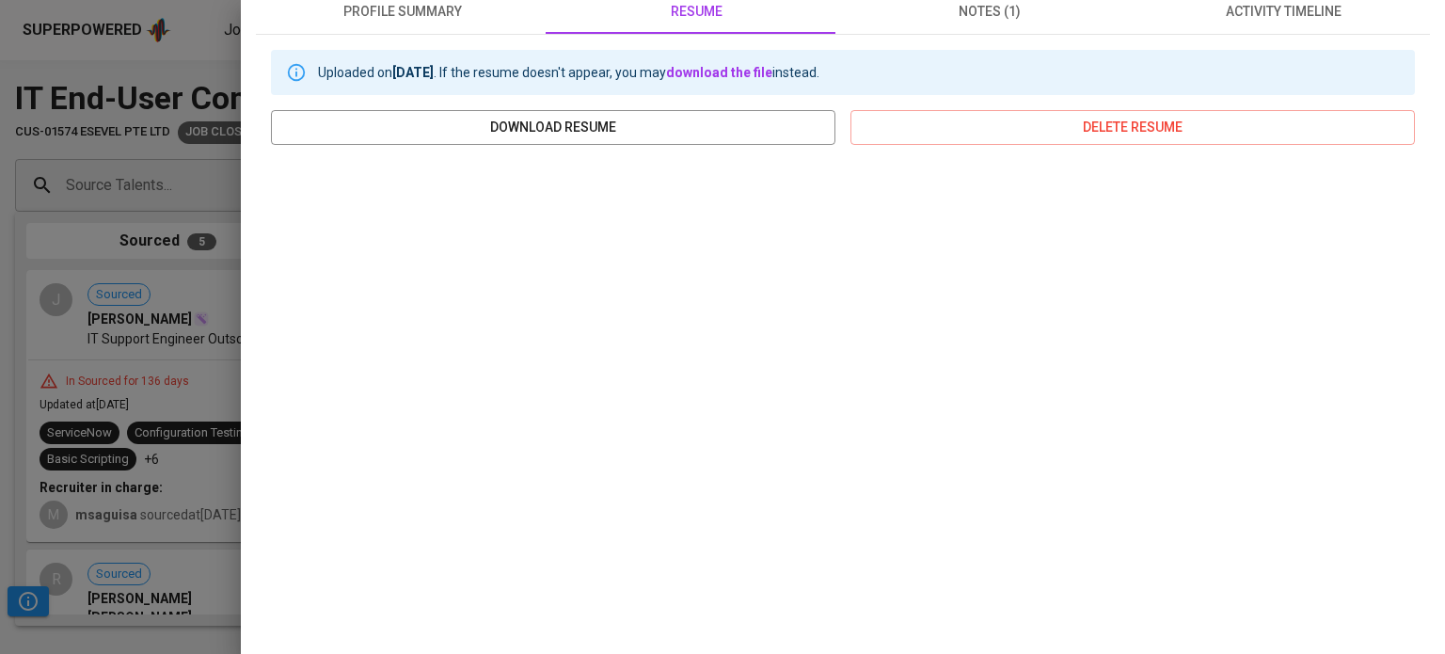
scroll to position [282, 0]
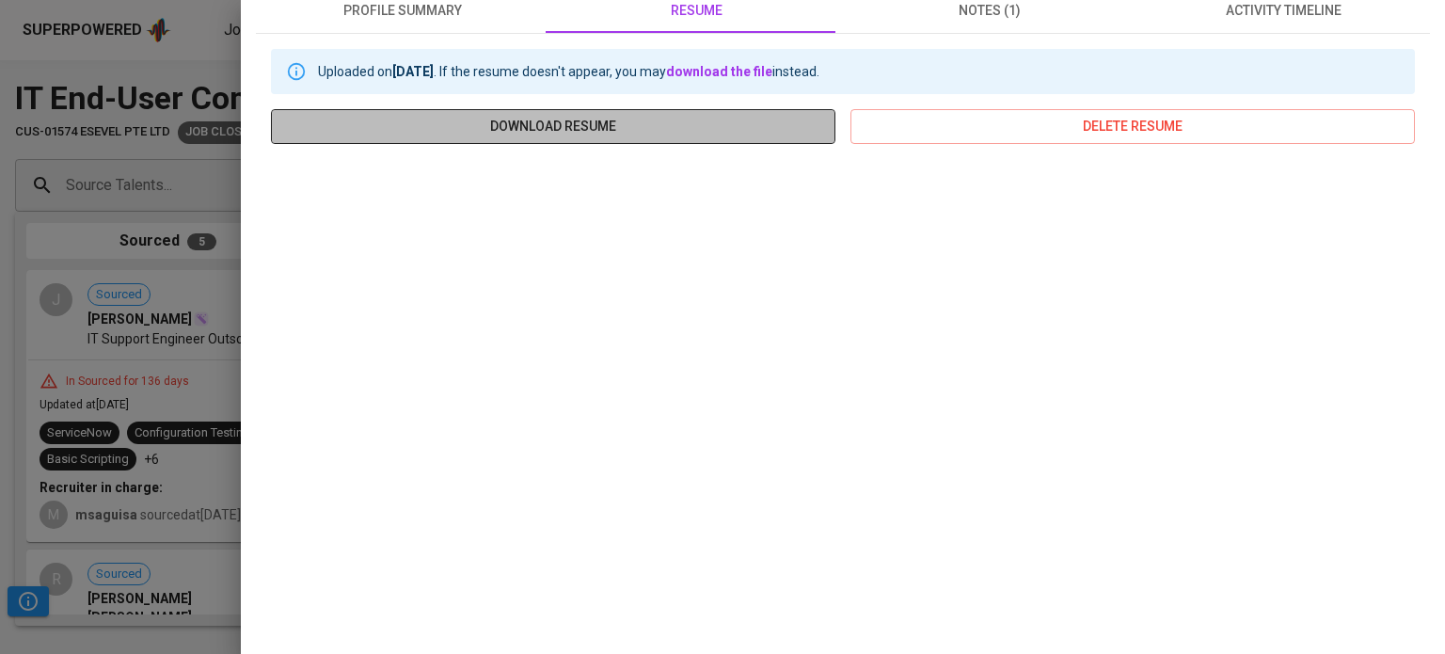
click at [815, 134] on button "download resume" at bounding box center [553, 126] width 564 height 35
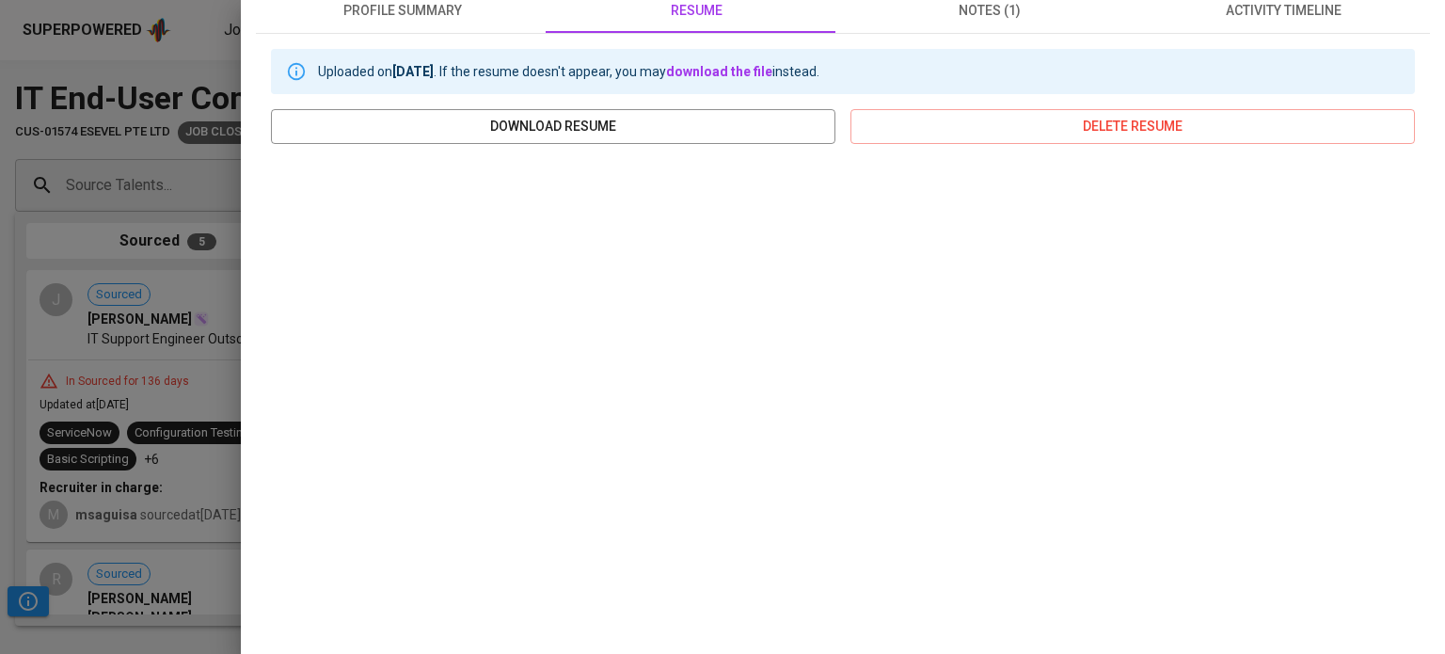
click at [203, 7] on div at bounding box center [722, 327] width 1445 height 654
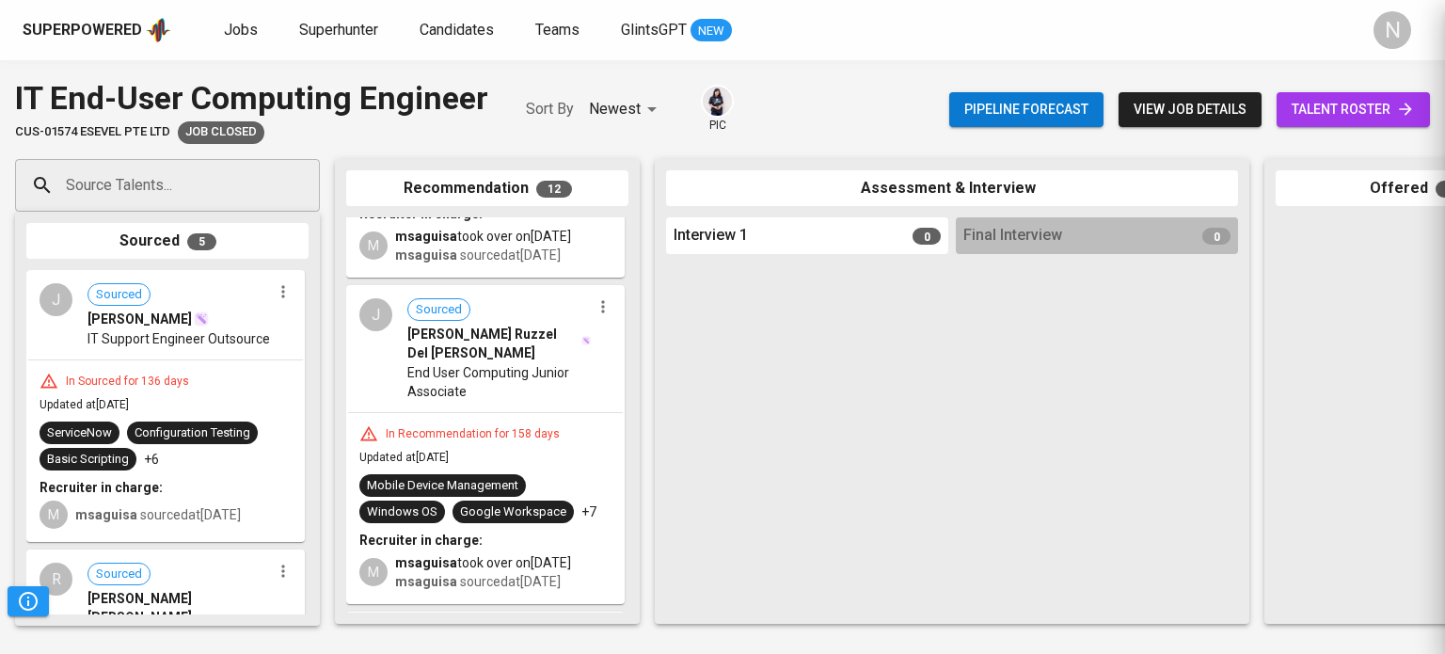
scroll to position [0, 0]
click at [1231, 109] on span "view job details" at bounding box center [1189, 110] width 113 height 24
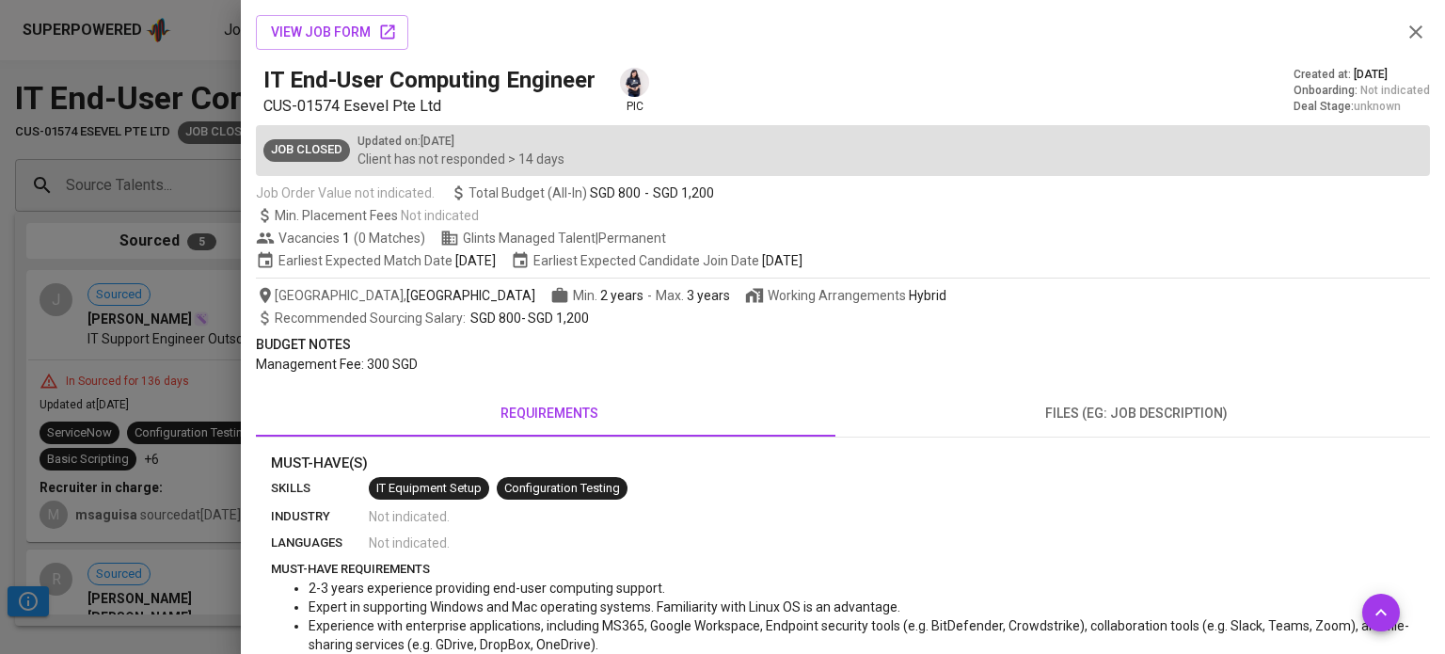
scroll to position [1129, 0]
click at [0, 49] on div at bounding box center [722, 327] width 1445 height 654
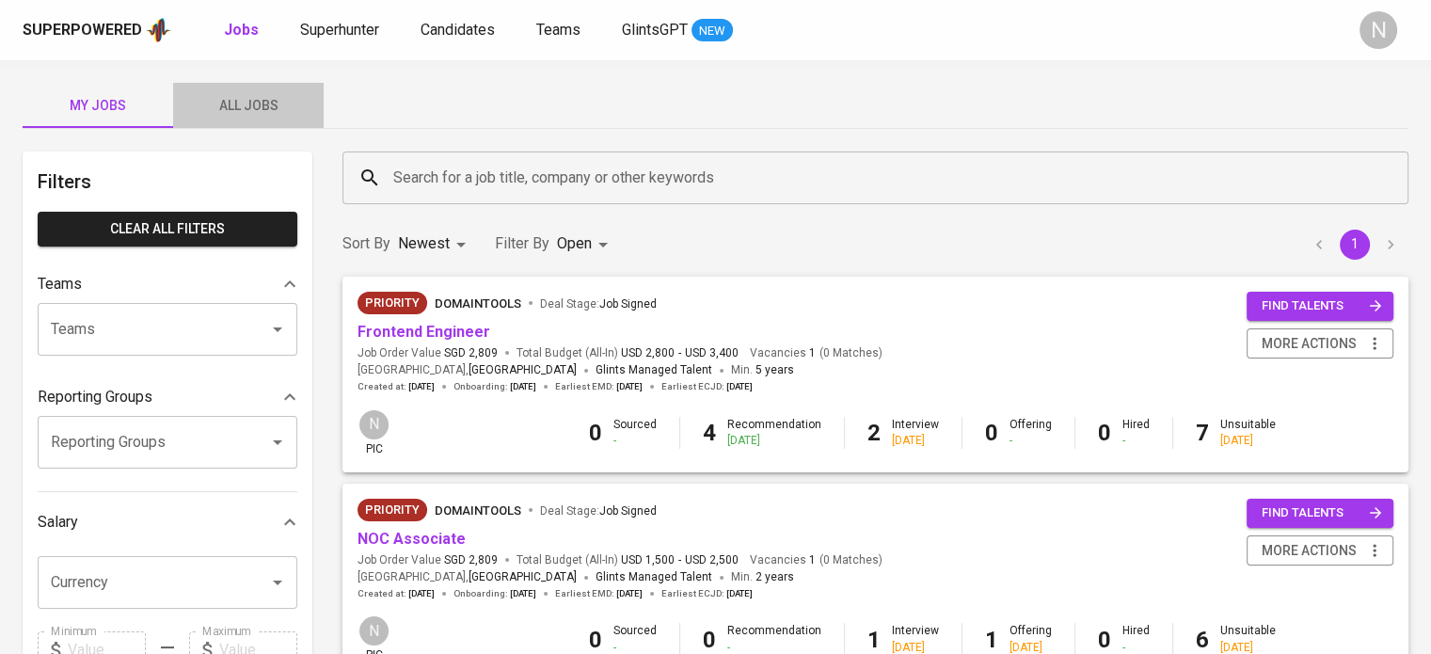
click at [224, 102] on span "All Jobs" at bounding box center [248, 106] width 128 height 24
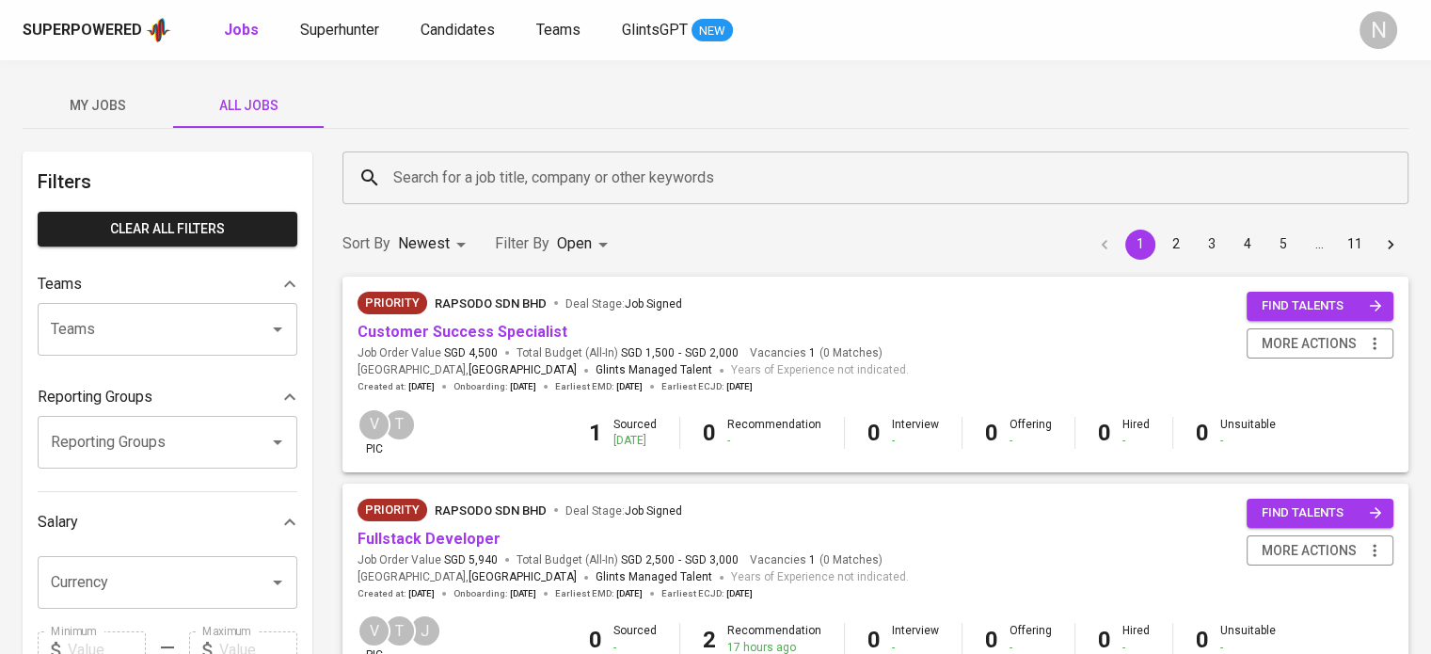
click at [460, 176] on input "Search for a job title, company or other keywords" at bounding box center [879, 178] width 983 height 36
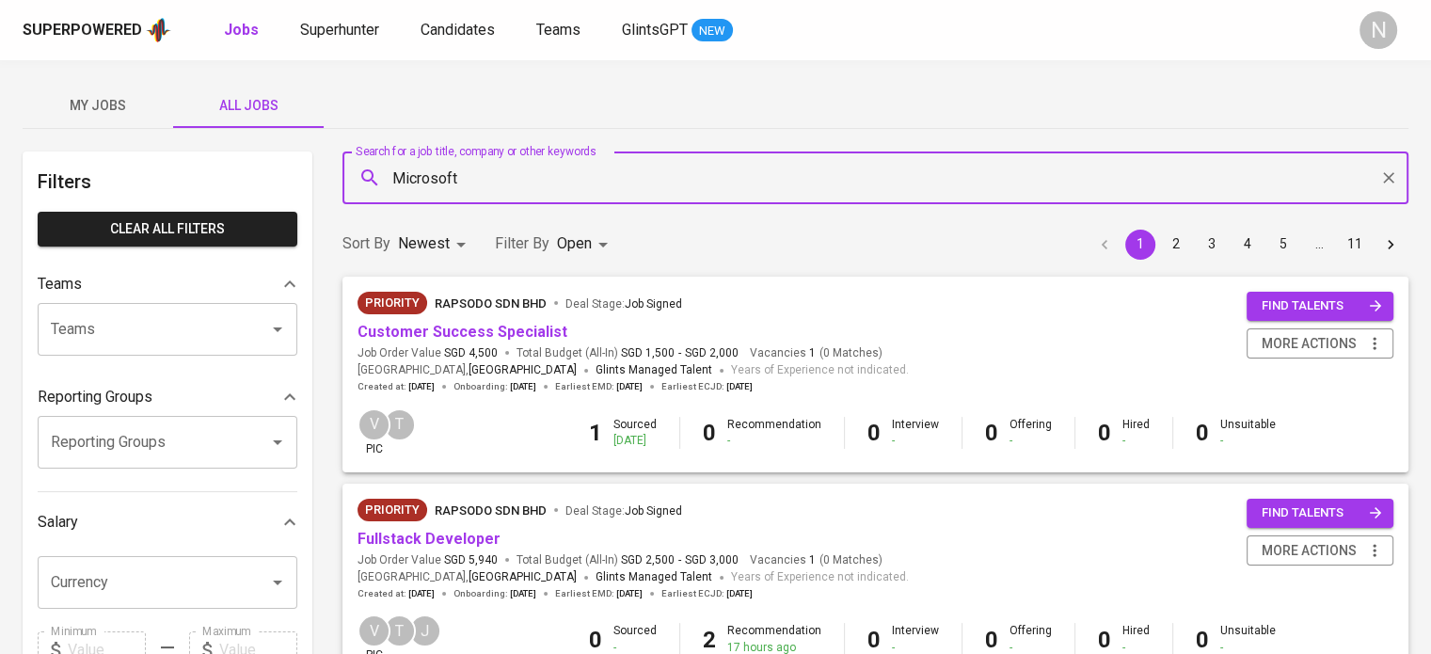
type input "Microsoft"
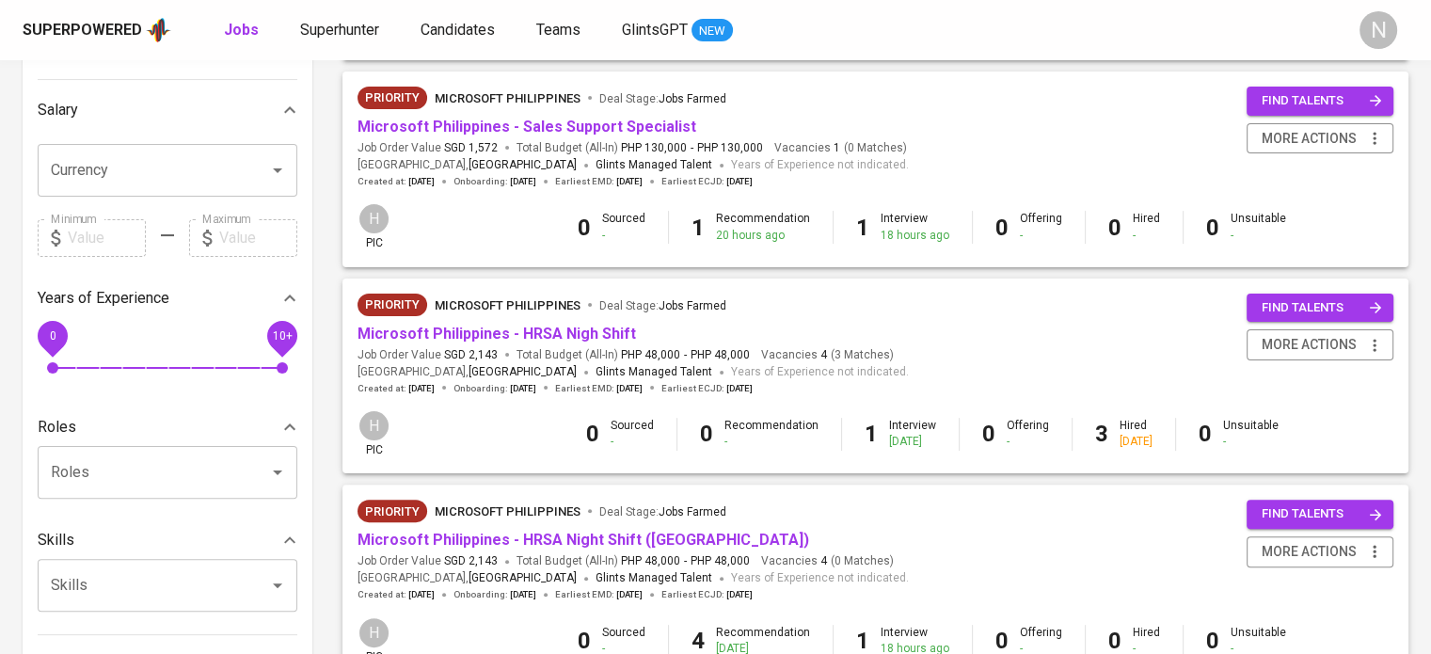
scroll to position [470, 0]
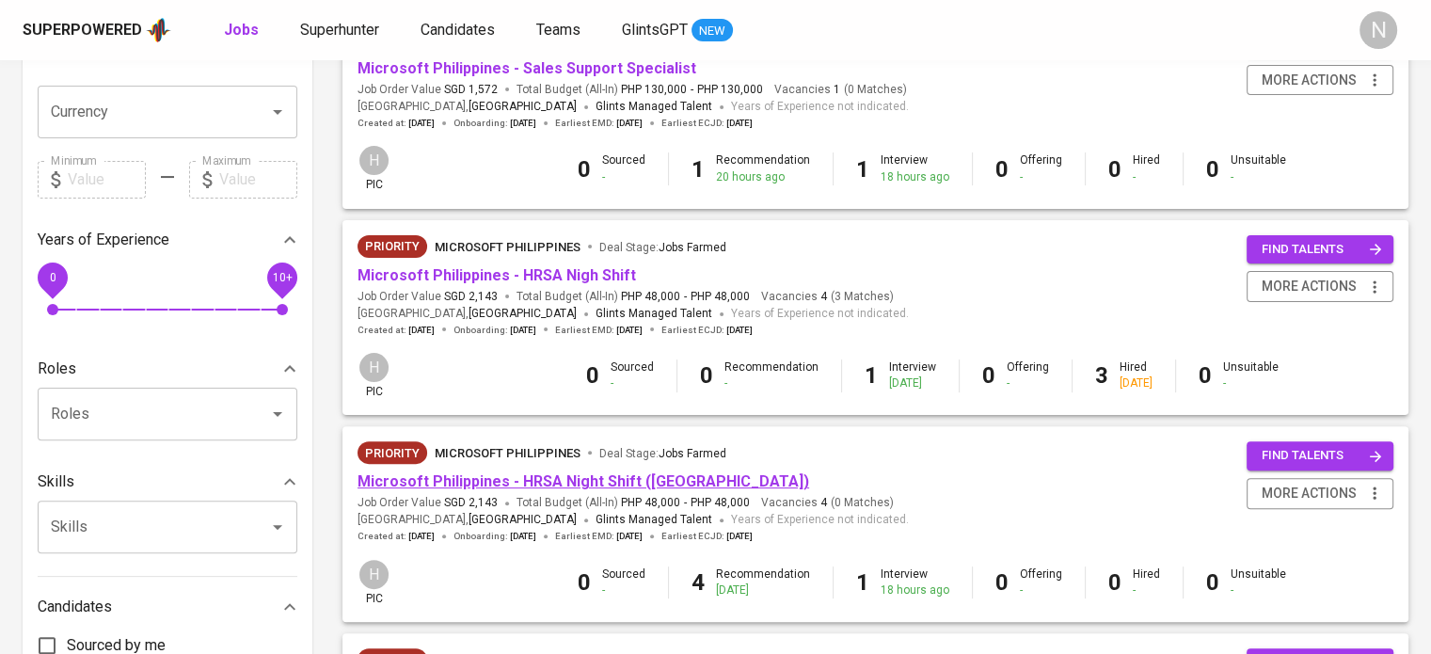
click at [575, 483] on link "Microsoft Philippines - HRSA Night Shift ([GEOGRAPHIC_DATA])" at bounding box center [582, 481] width 451 height 18
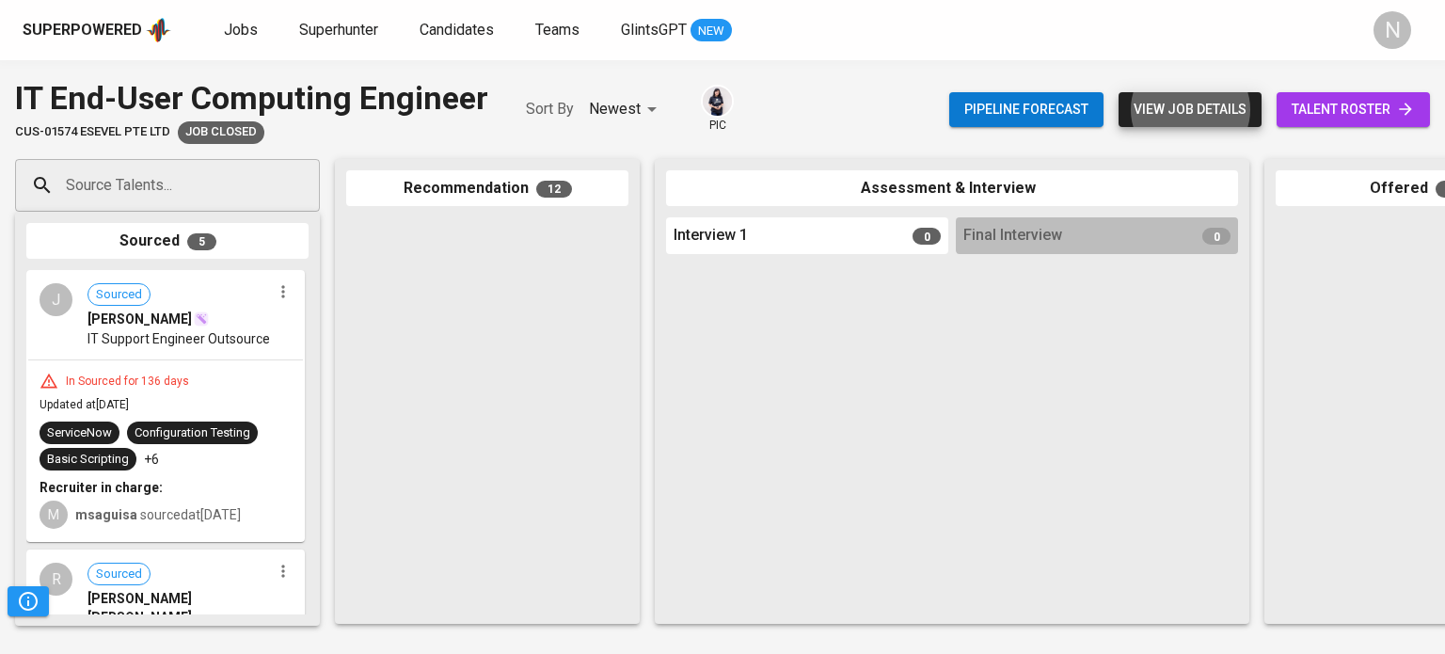
scroll to position [1129, 0]
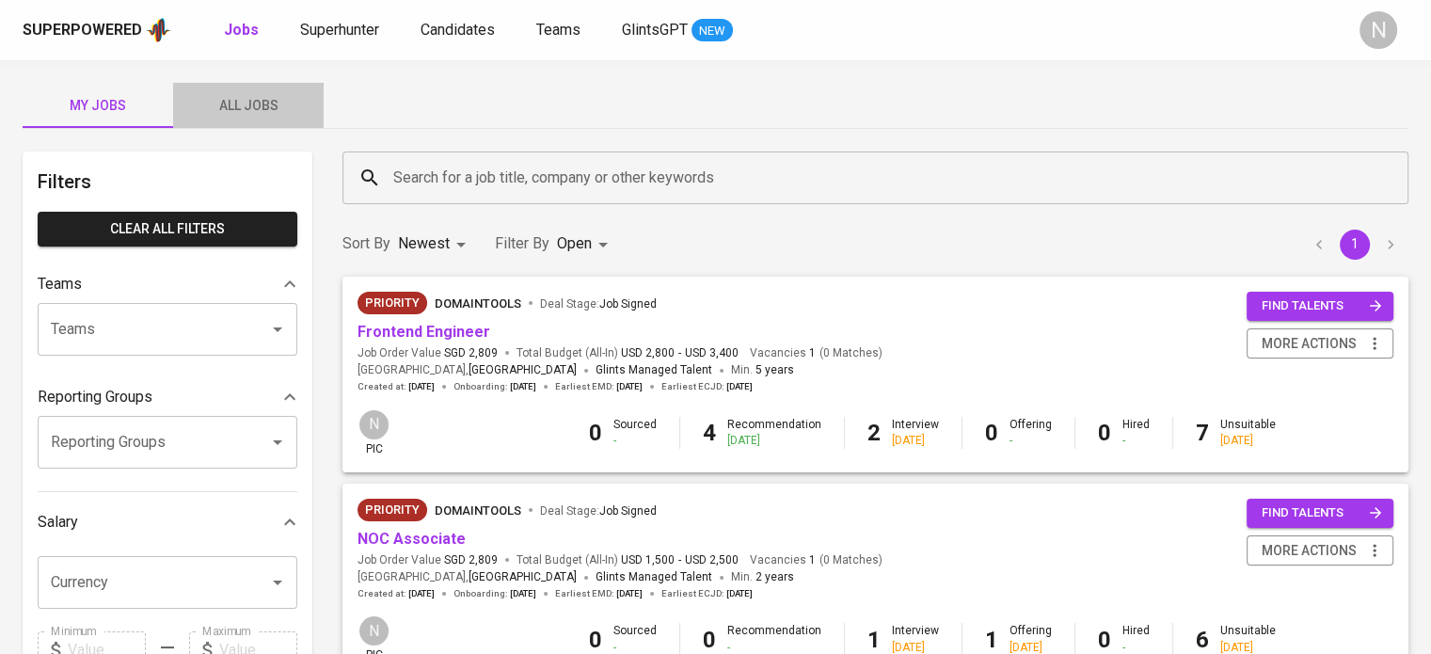
click at [207, 101] on span "All Jobs" at bounding box center [248, 106] width 128 height 24
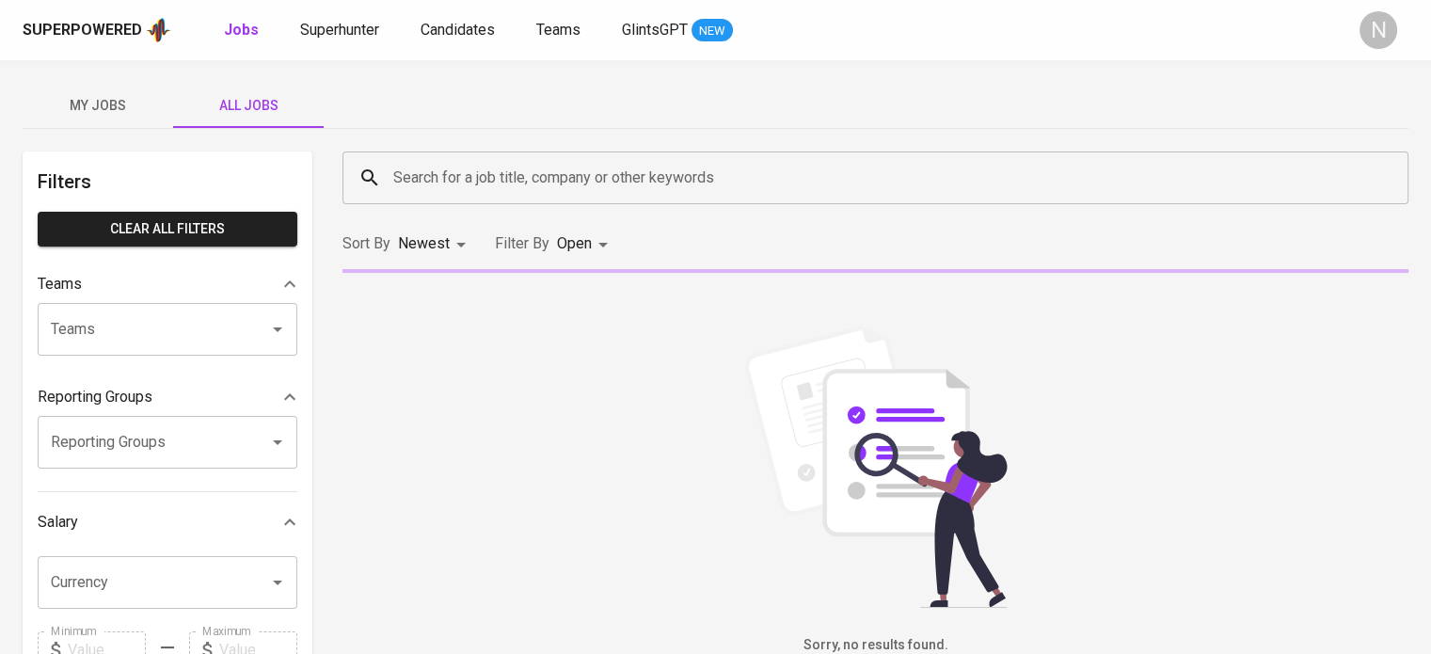
click at [532, 179] on input "Search for a job title, company or other keywords" at bounding box center [879, 178] width 983 height 36
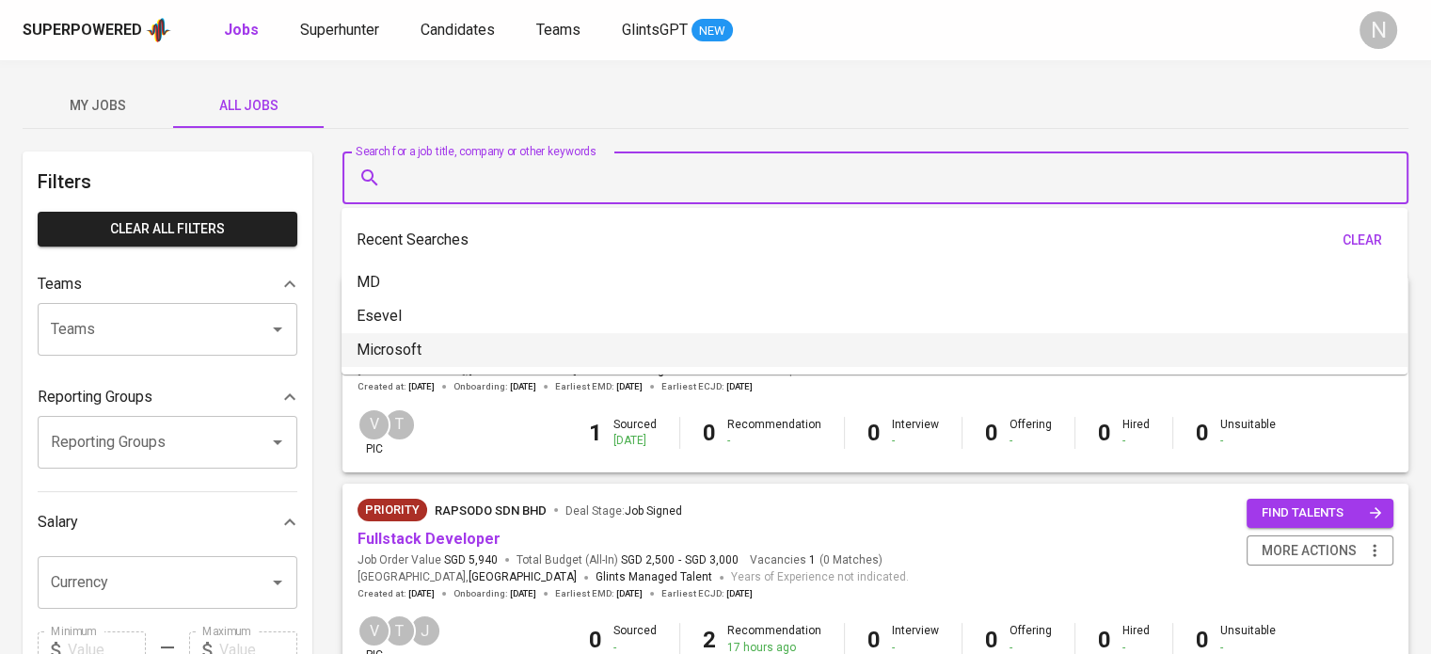
click at [504, 360] on li "Microsoft" at bounding box center [874, 350] width 1066 height 34
type input "Microsoft"
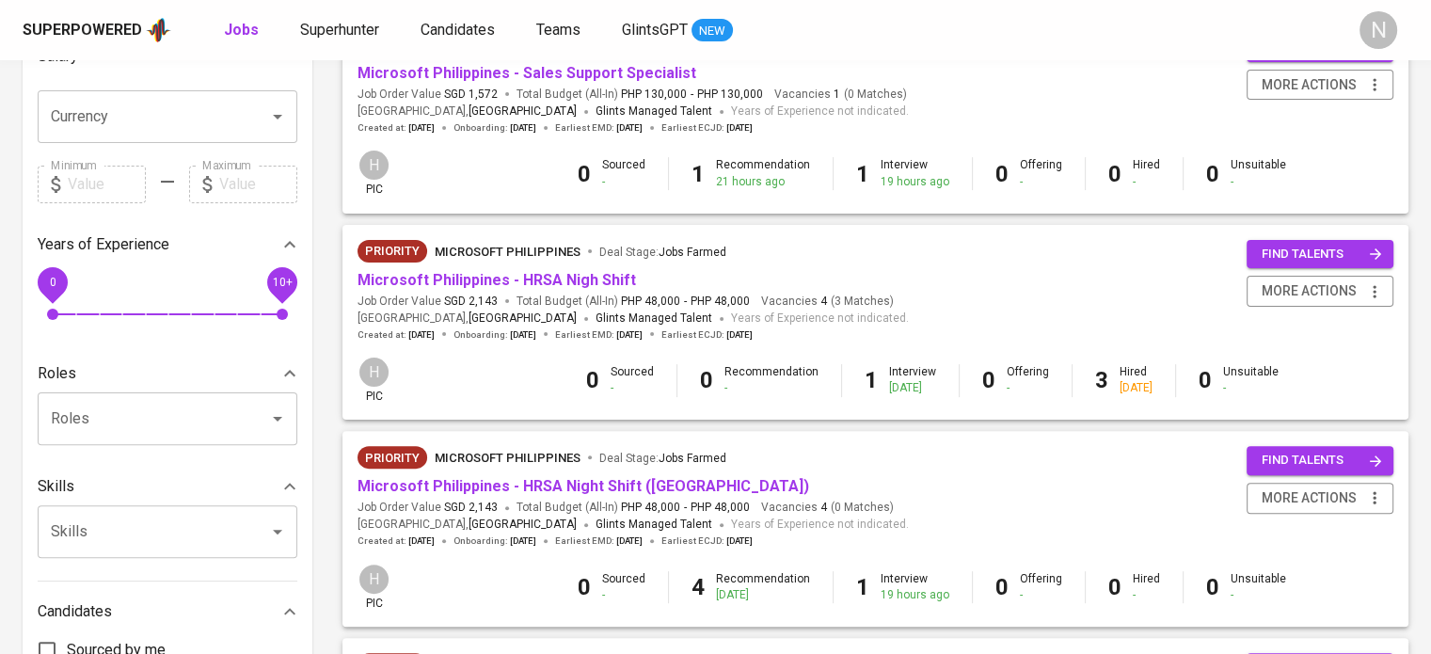
scroll to position [470, 0]
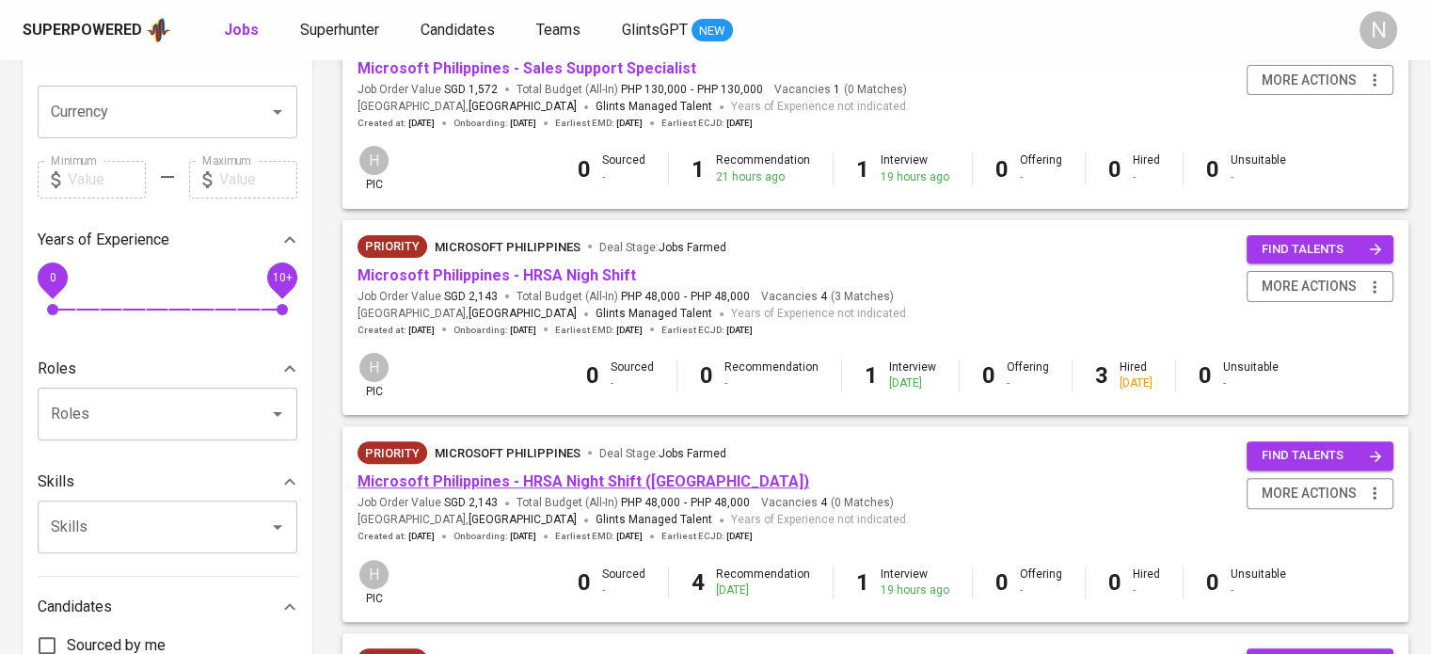
click at [566, 484] on link "Microsoft Philippines - HRSA Night Shift ([GEOGRAPHIC_DATA])" at bounding box center [582, 481] width 451 height 18
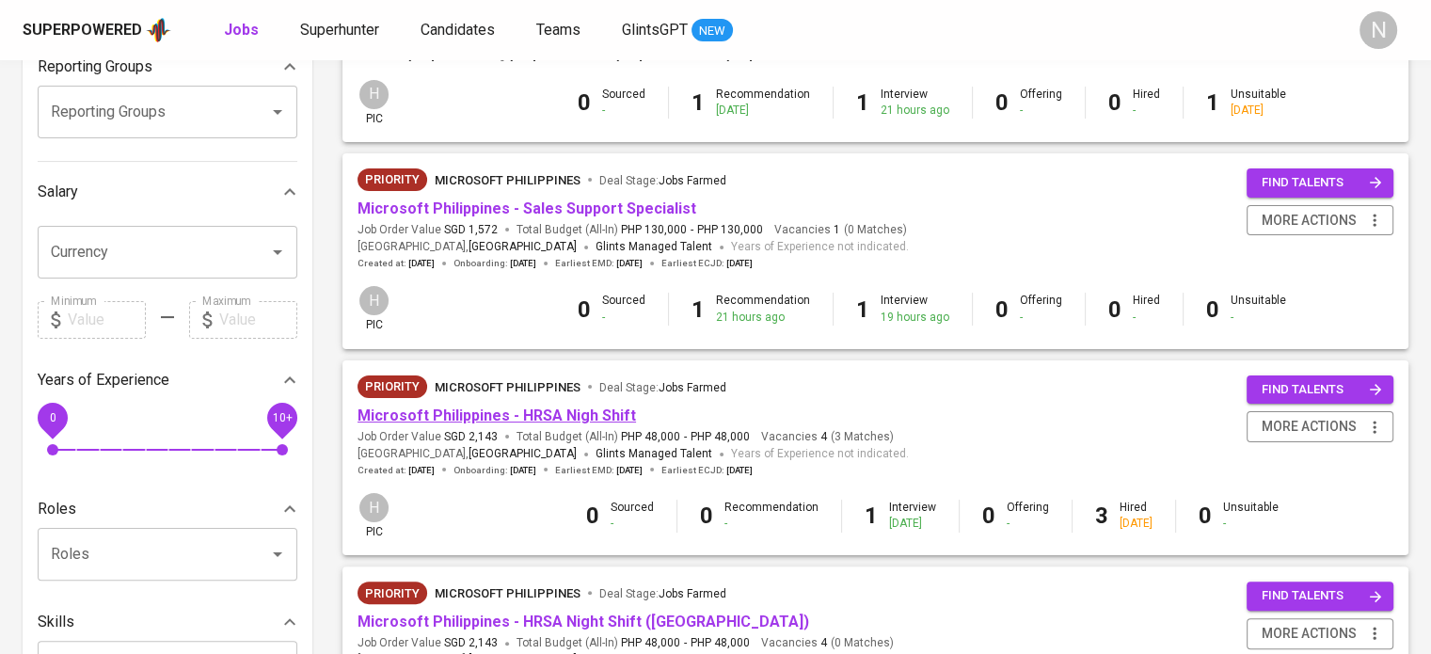
scroll to position [282, 0]
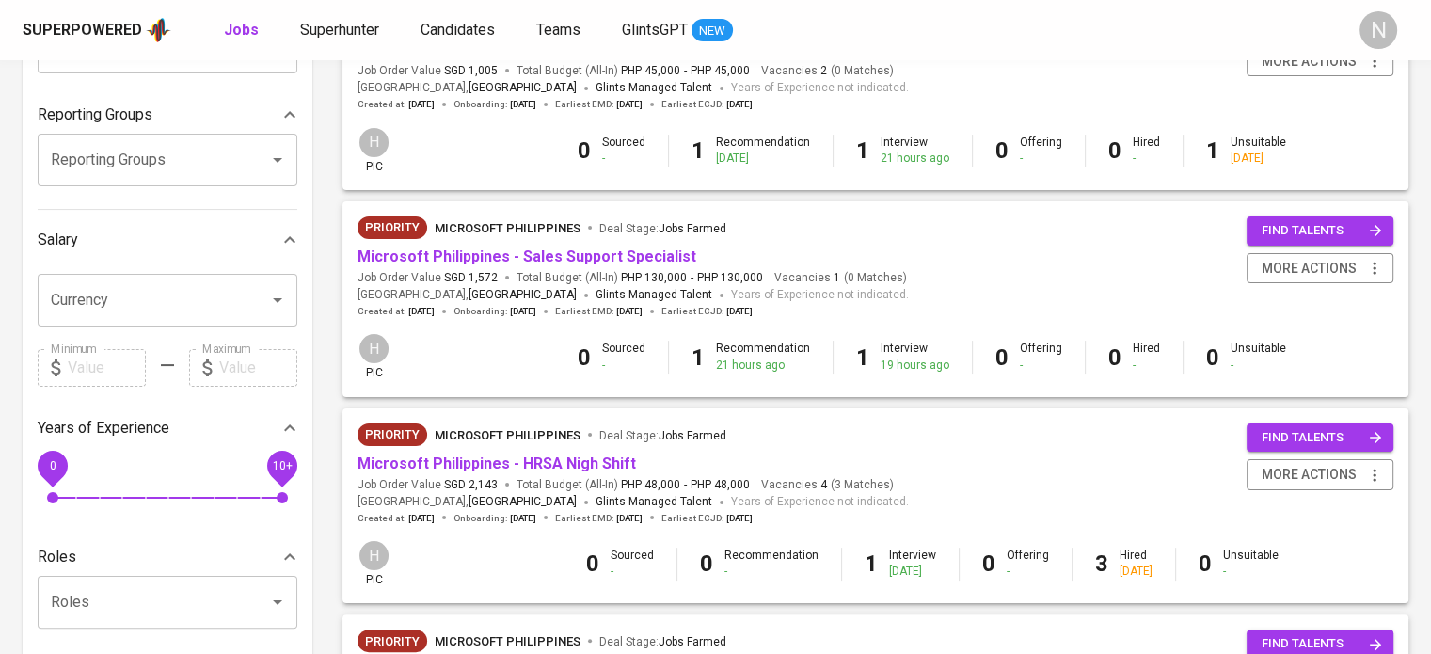
click at [573, 473] on span "Microsoft Philippines - HRSA Nigh Shift" at bounding box center [496, 464] width 278 height 22
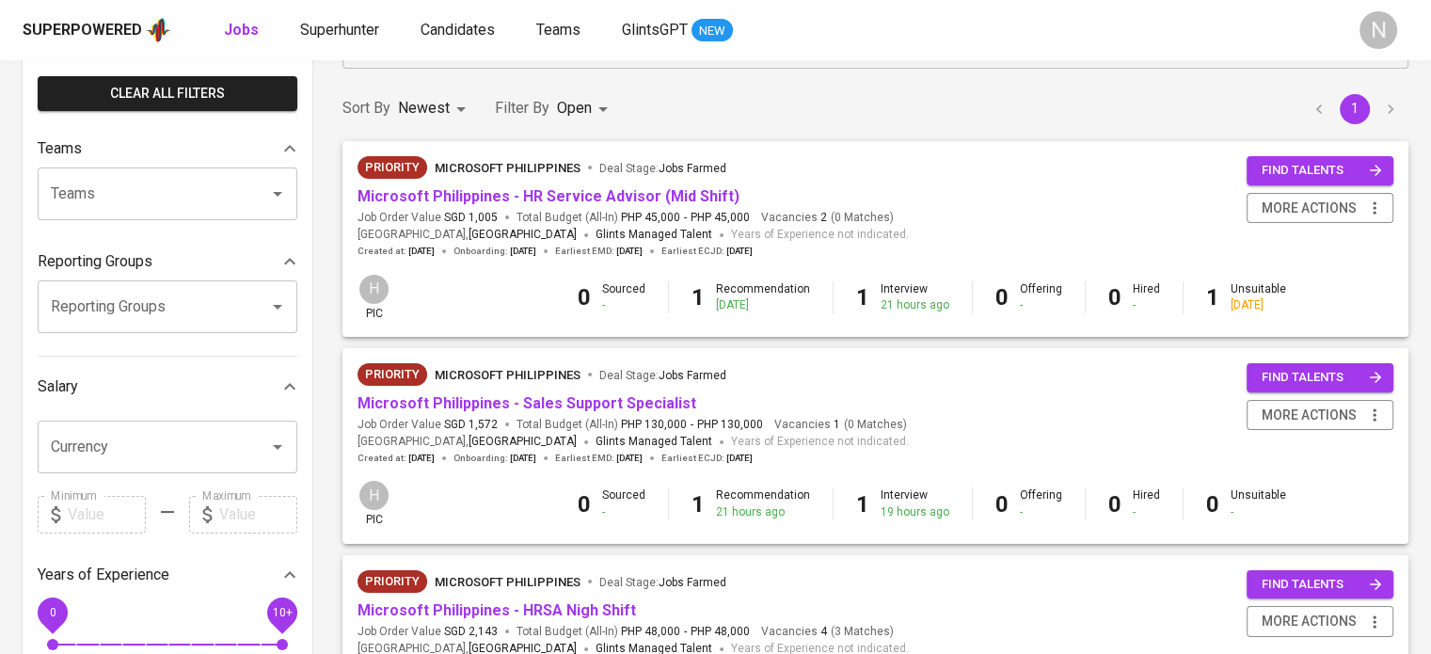
scroll to position [94, 0]
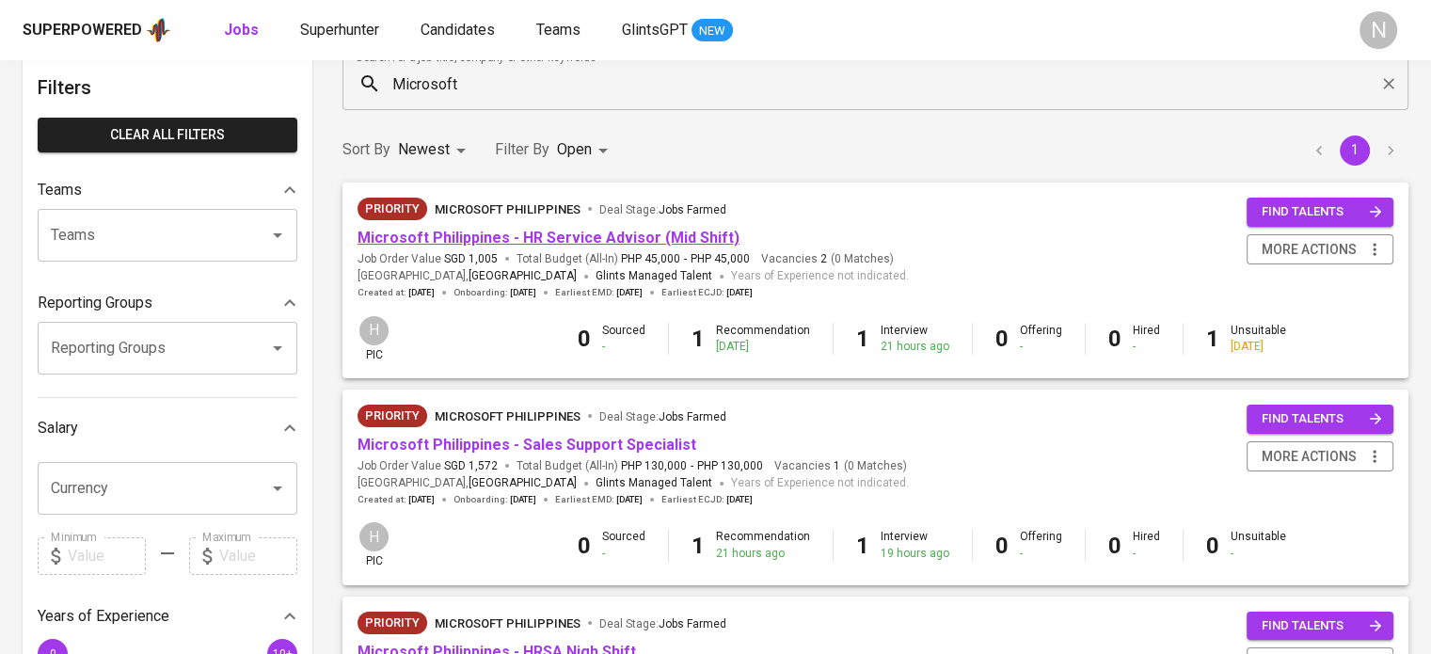
click at [478, 229] on link "Microsoft Philippines - HR Service Advisor (Mid Shift)" at bounding box center [548, 238] width 382 height 18
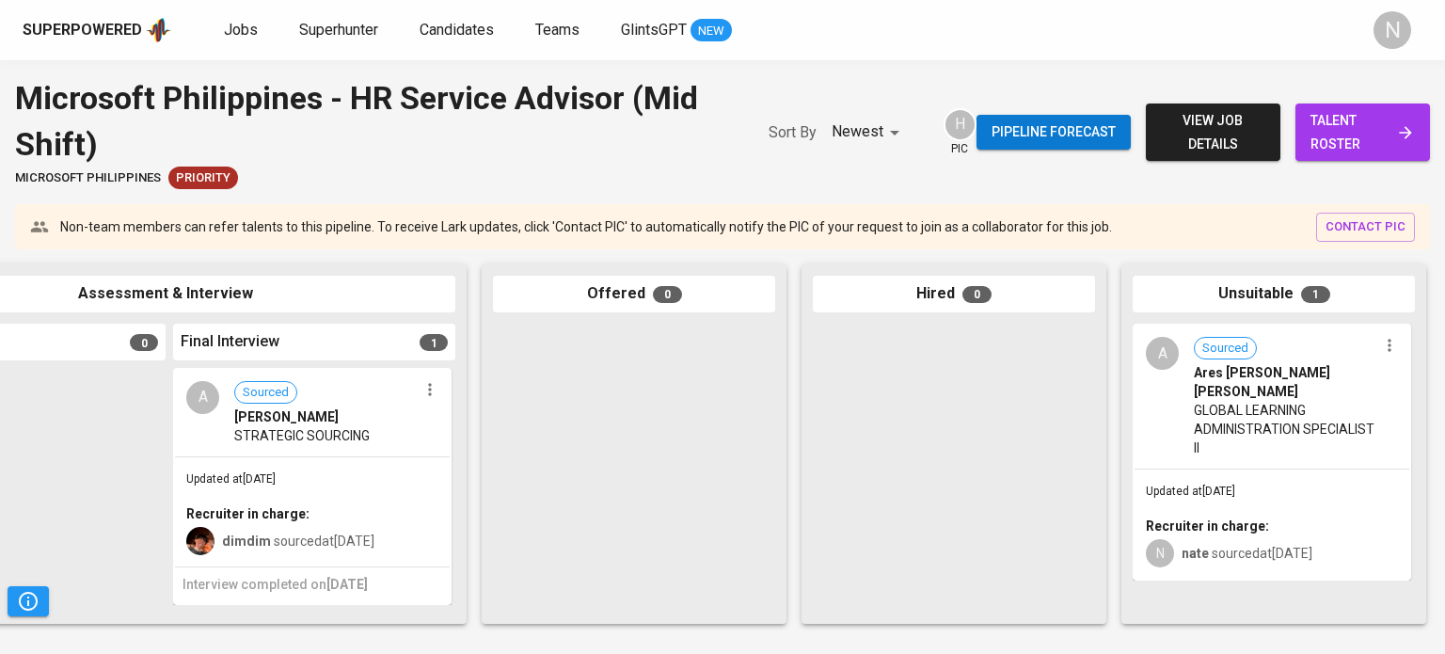
scroll to position [0, 794]
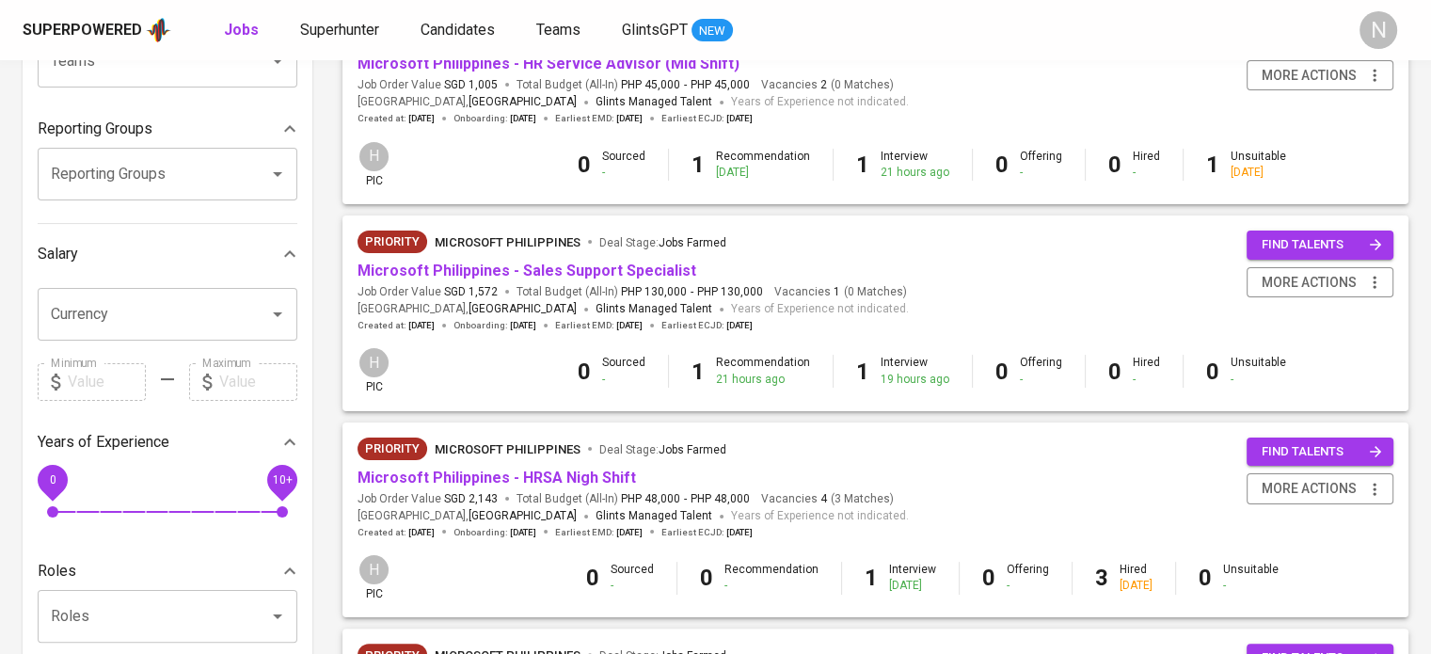
scroll to position [282, 0]
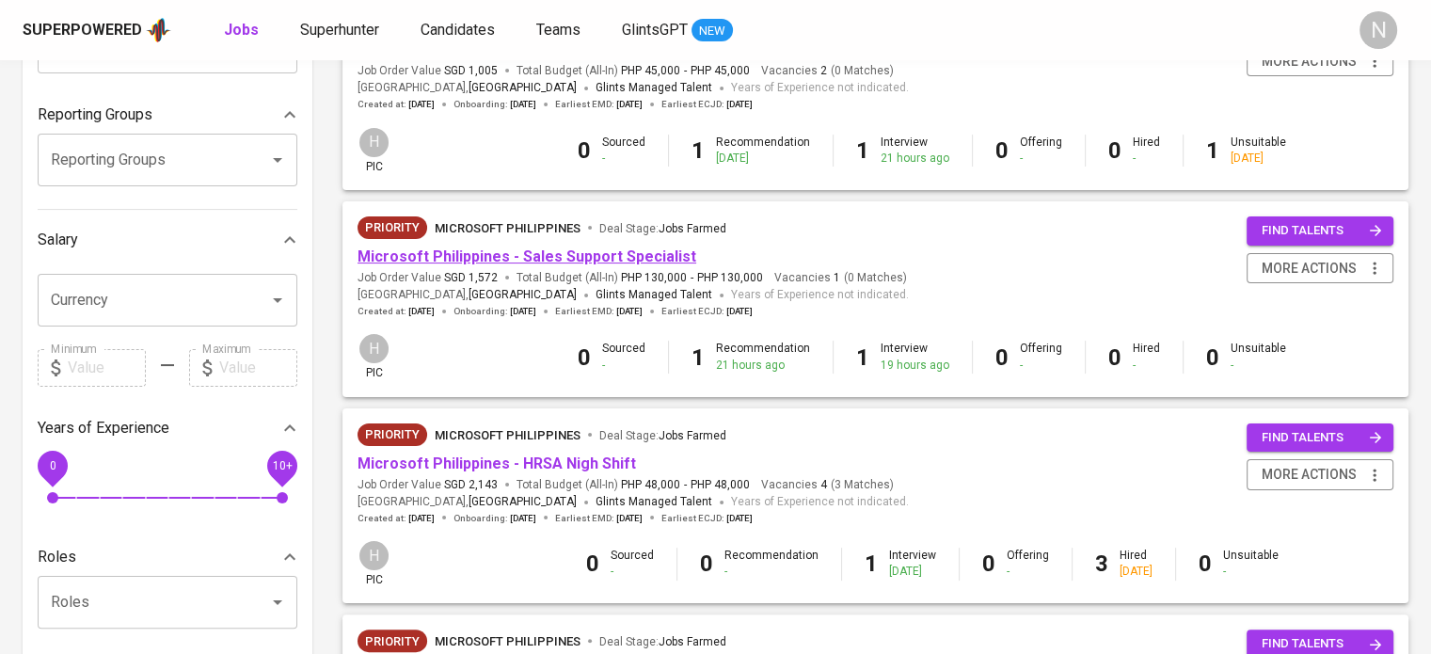
click at [487, 259] on link "Microsoft Philippines - Sales Support Specialist" at bounding box center [526, 256] width 339 height 18
